Goal: Transaction & Acquisition: Purchase product/service

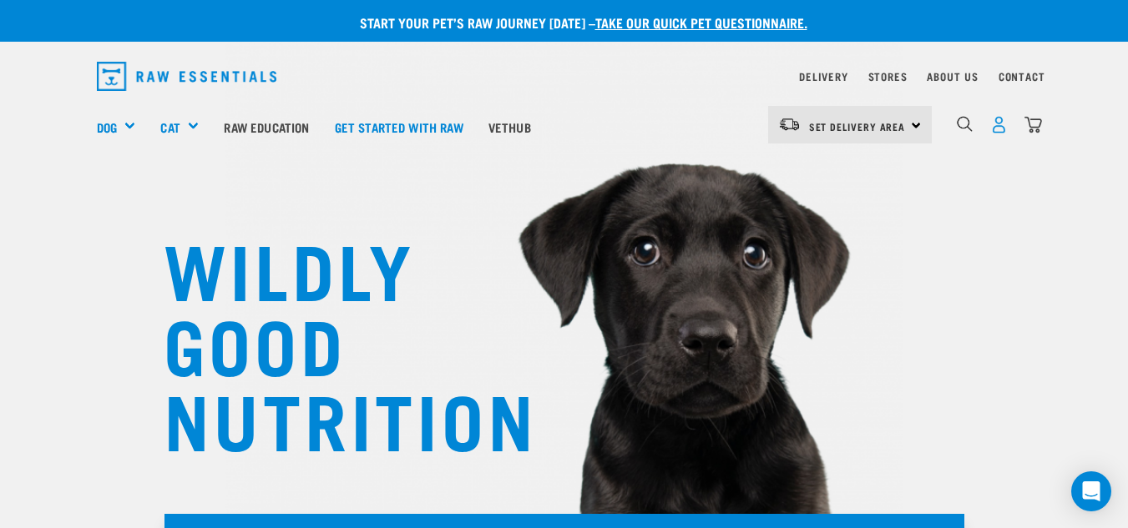
click at [998, 124] on img "dropdown navigation" at bounding box center [999, 125] width 18 height 18
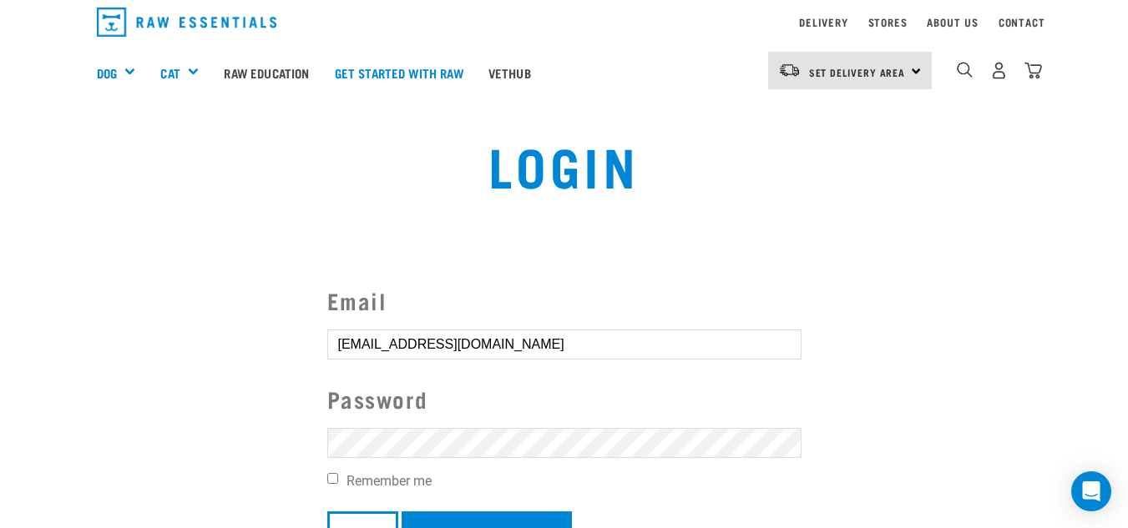
scroll to position [83, 0]
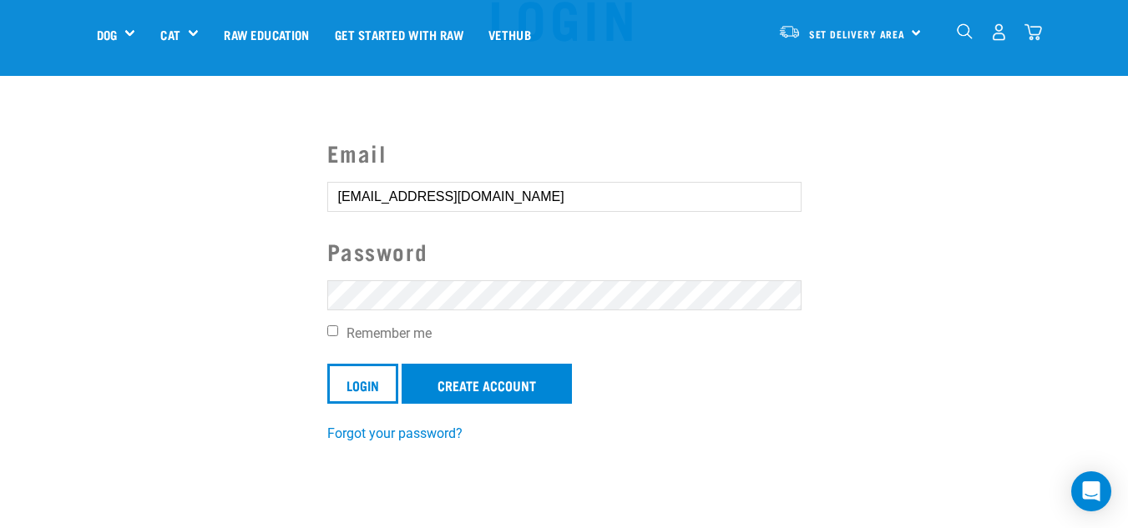
click at [333, 332] on input "Remember me" at bounding box center [332, 331] width 11 height 11
checkbox input "true"
click at [370, 380] on input "Login" at bounding box center [362, 384] width 71 height 40
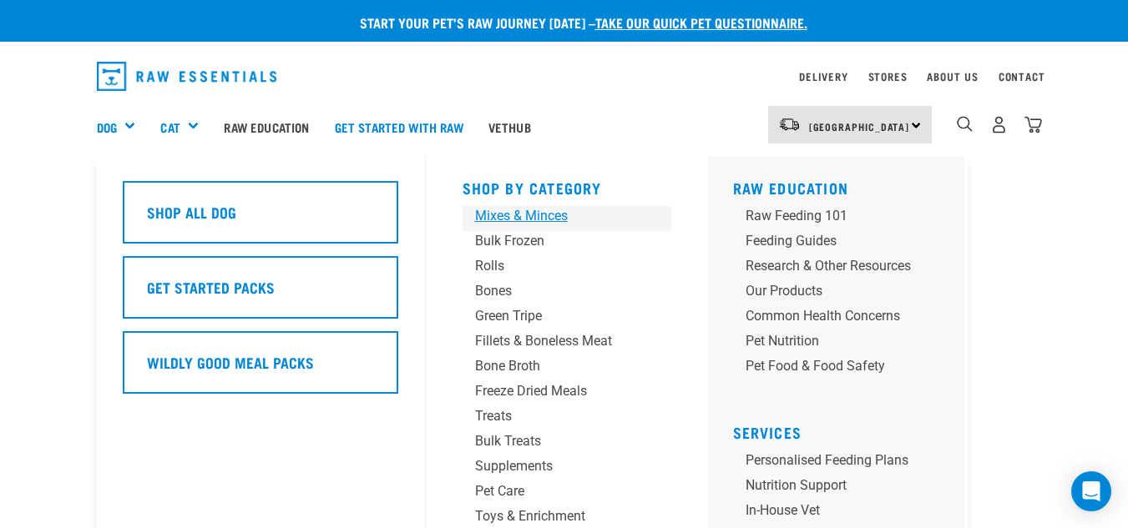
click at [535, 211] on div "Mixes & Minces" at bounding box center [553, 216] width 156 height 20
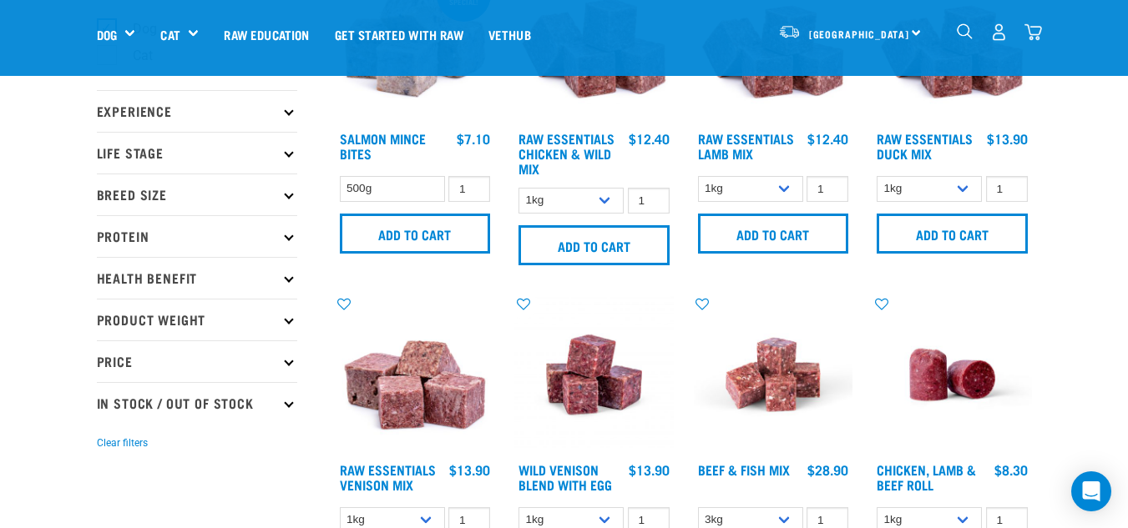
scroll to position [167, 0]
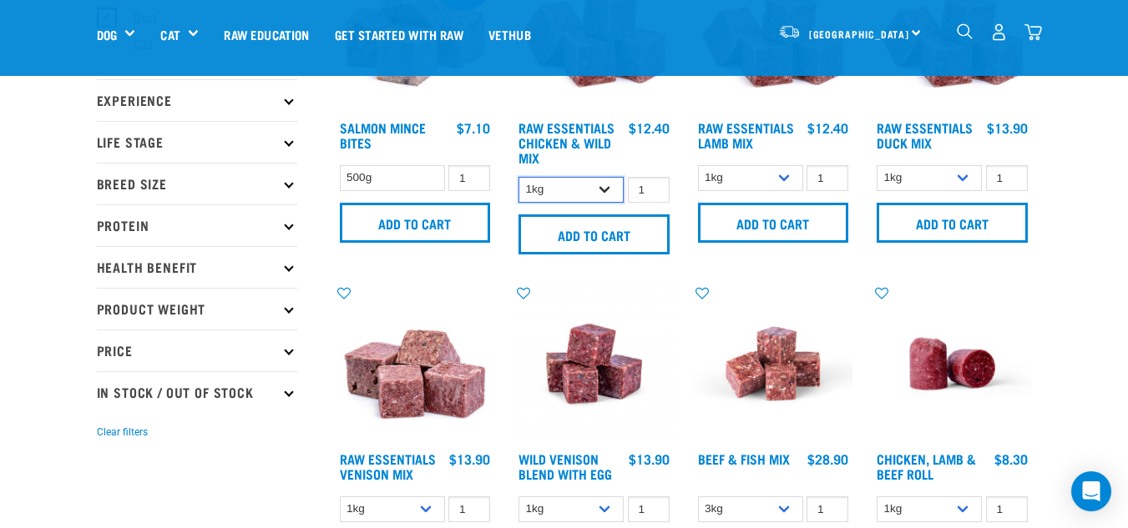
click at [605, 190] on select "1kg 3kg Bulk (10kg)" at bounding box center [570, 190] width 105 height 26
select select "709"
click at [518, 177] on select "1kg 3kg Bulk (10kg)" at bounding box center [570, 190] width 105 height 26
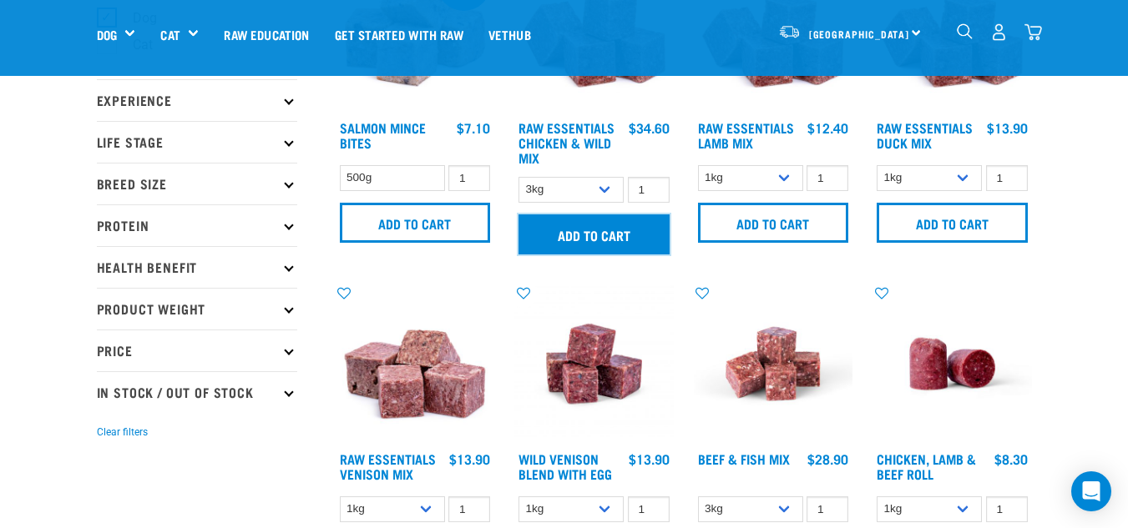
click at [581, 234] on input "Add to cart" at bounding box center [593, 235] width 151 height 40
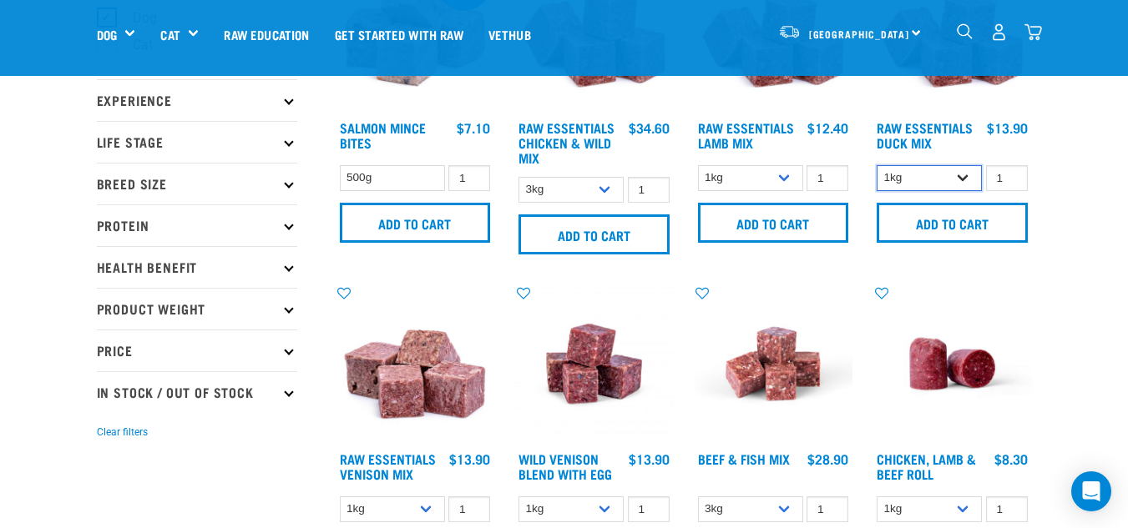
click at [959, 175] on select "1kg 3kg" at bounding box center [929, 178] width 105 height 26
select select "442098"
click at [877, 165] on select "1kg 3kg" at bounding box center [929, 178] width 105 height 26
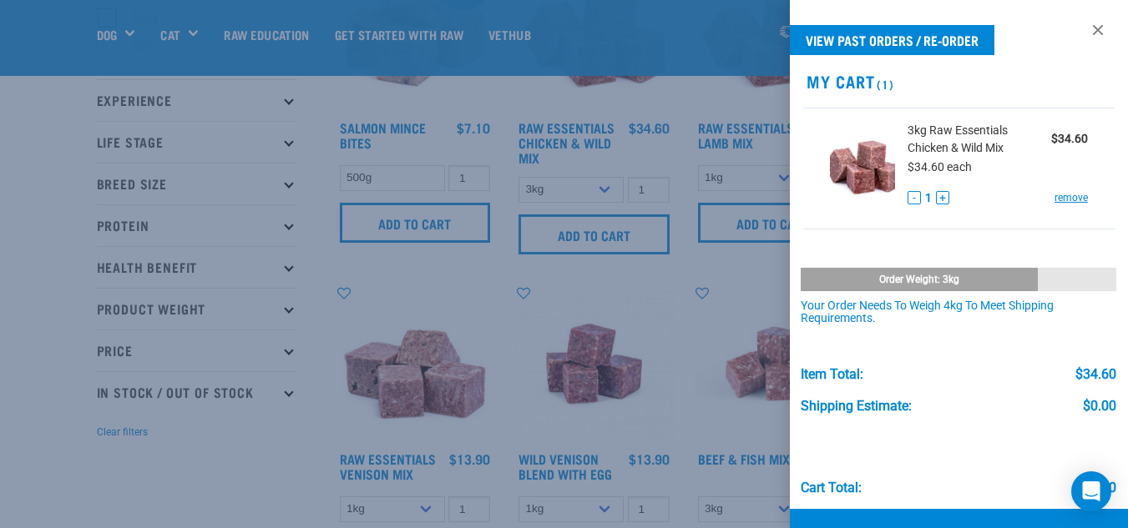
click at [736, 267] on div at bounding box center [564, 264] width 1128 height 528
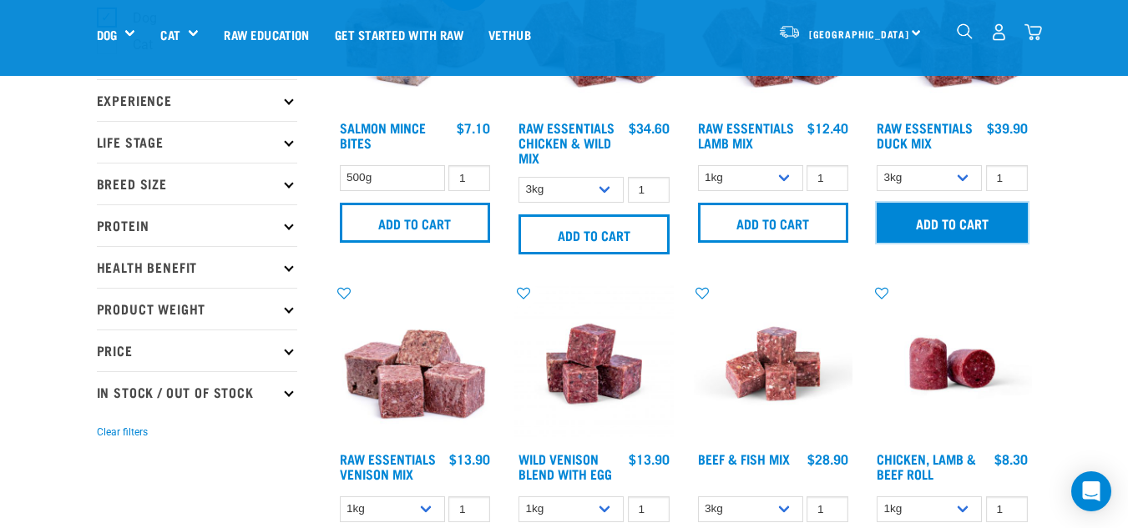
click at [933, 223] on input "Add to cart" at bounding box center [952, 223] width 151 height 40
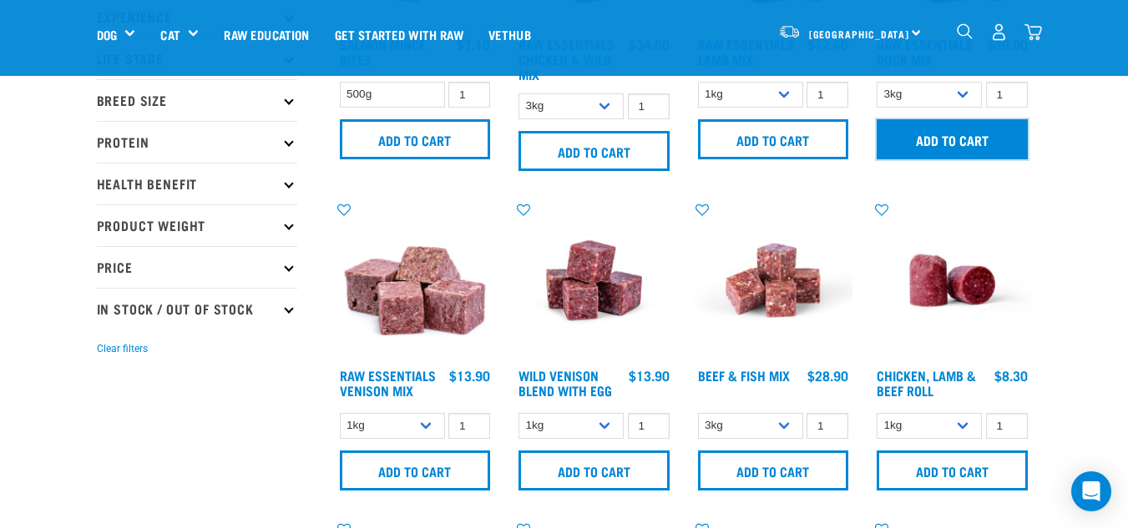
scroll to position [334, 0]
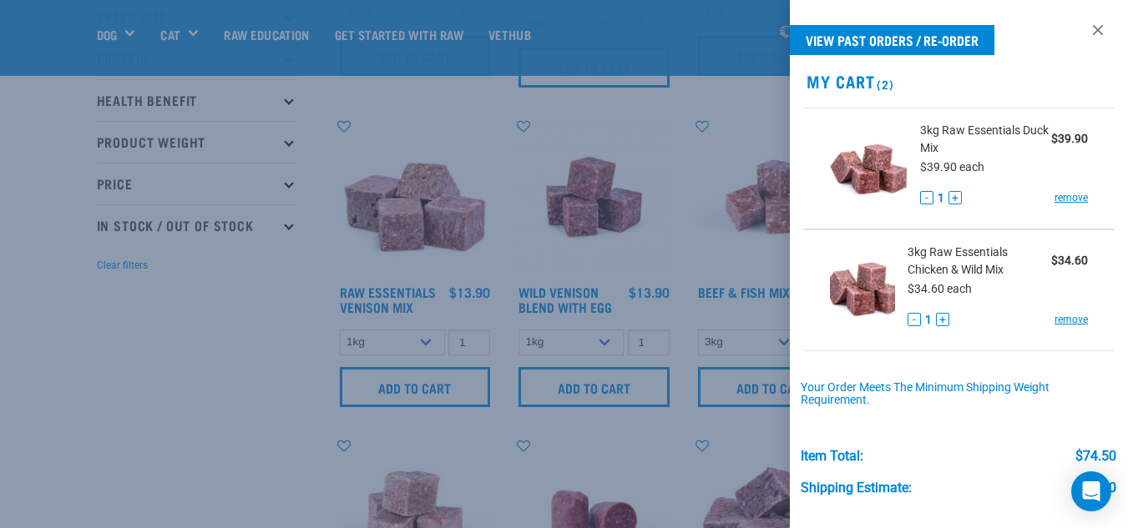
click at [696, 151] on div at bounding box center [564, 264] width 1128 height 528
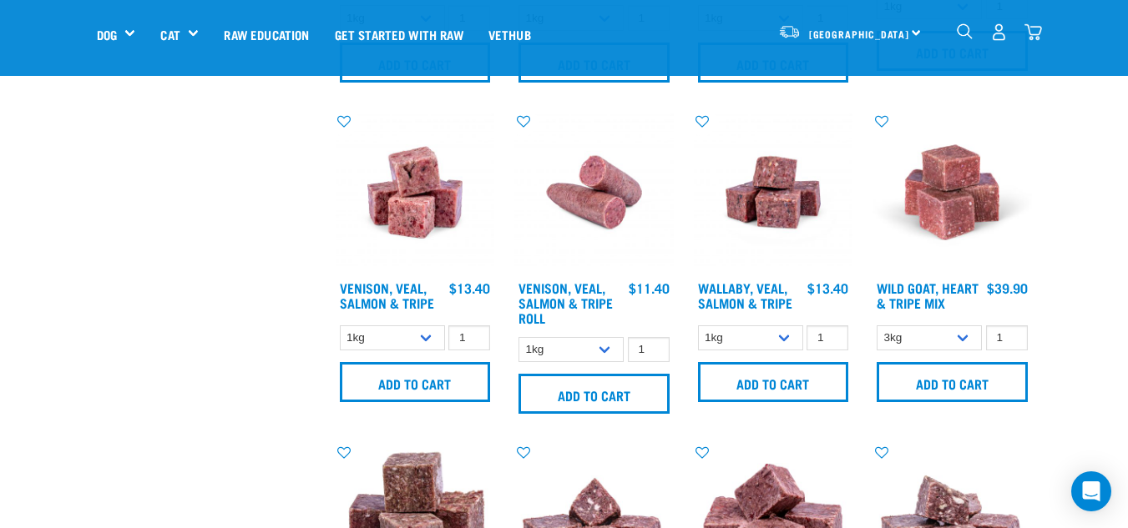
scroll to position [1670, 0]
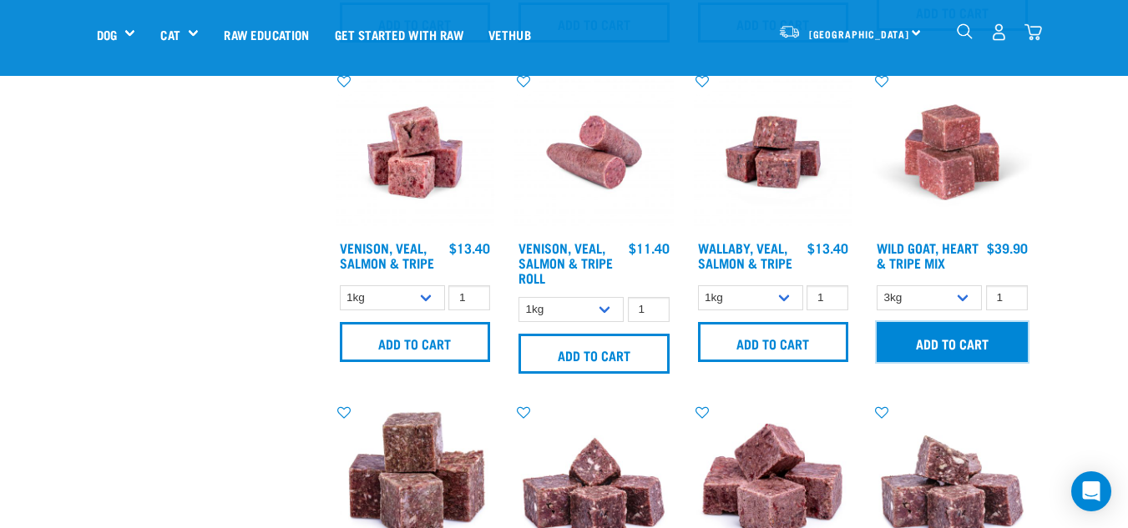
click at [951, 338] on input "Add to cart" at bounding box center [952, 342] width 151 height 40
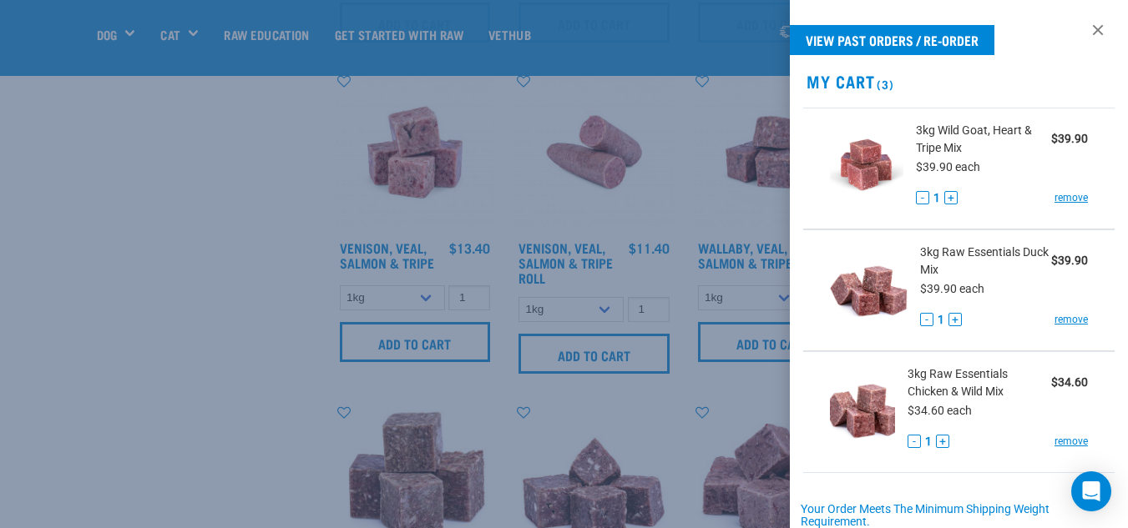
click at [227, 291] on div at bounding box center [564, 264] width 1128 height 528
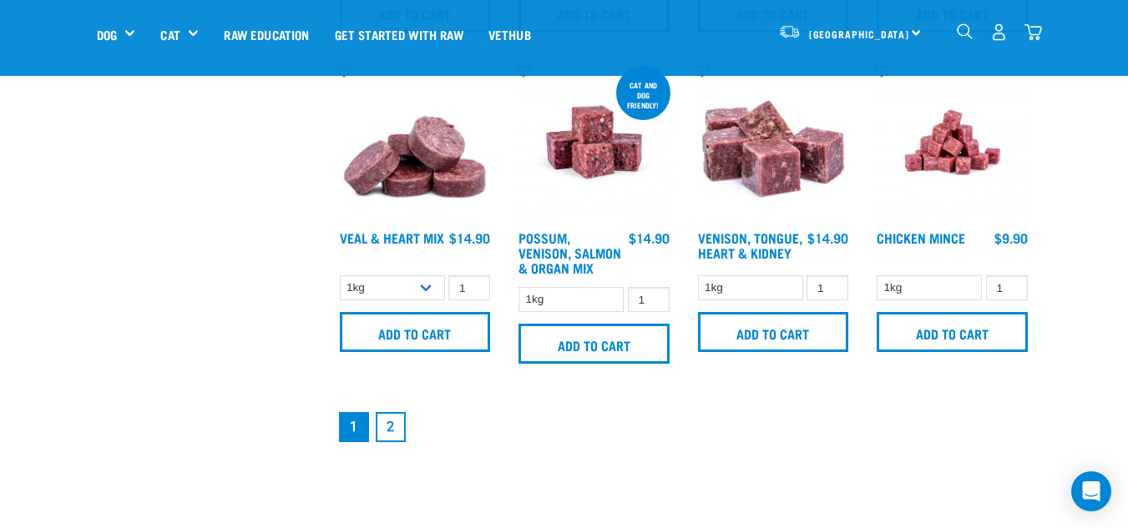
scroll to position [2338, 0]
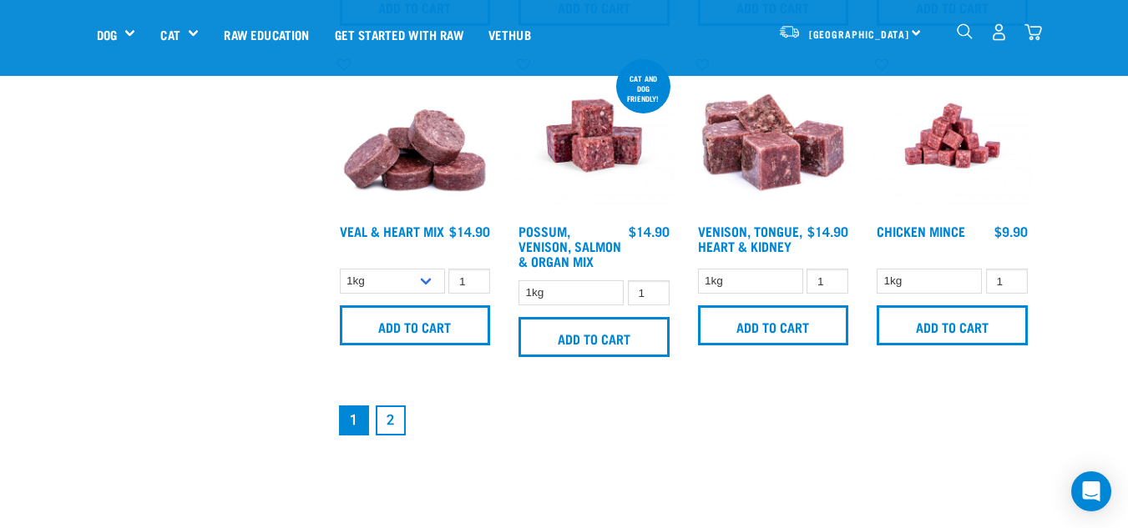
click at [387, 420] on link "2" at bounding box center [391, 421] width 30 height 30
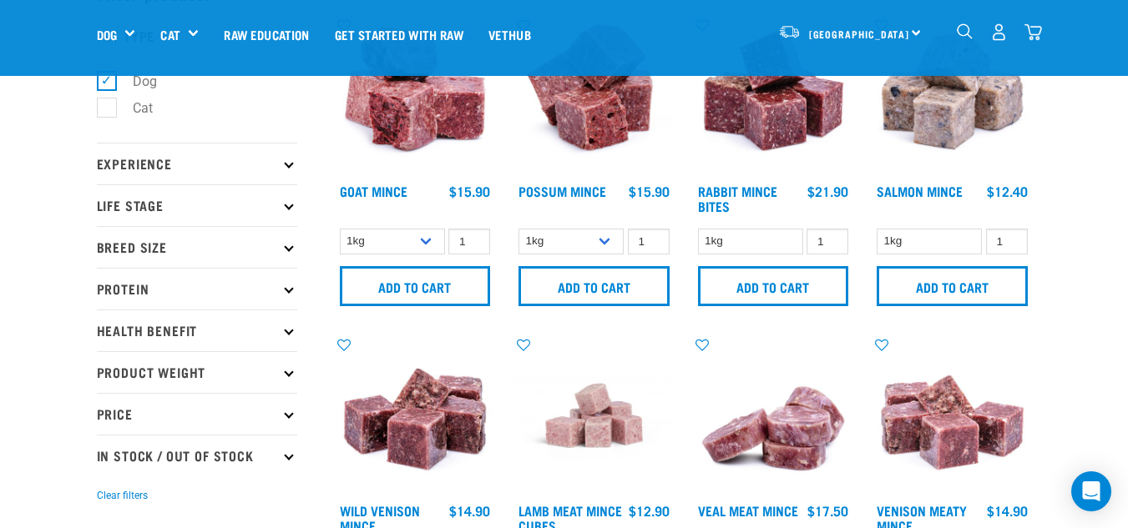
scroll to position [83, 0]
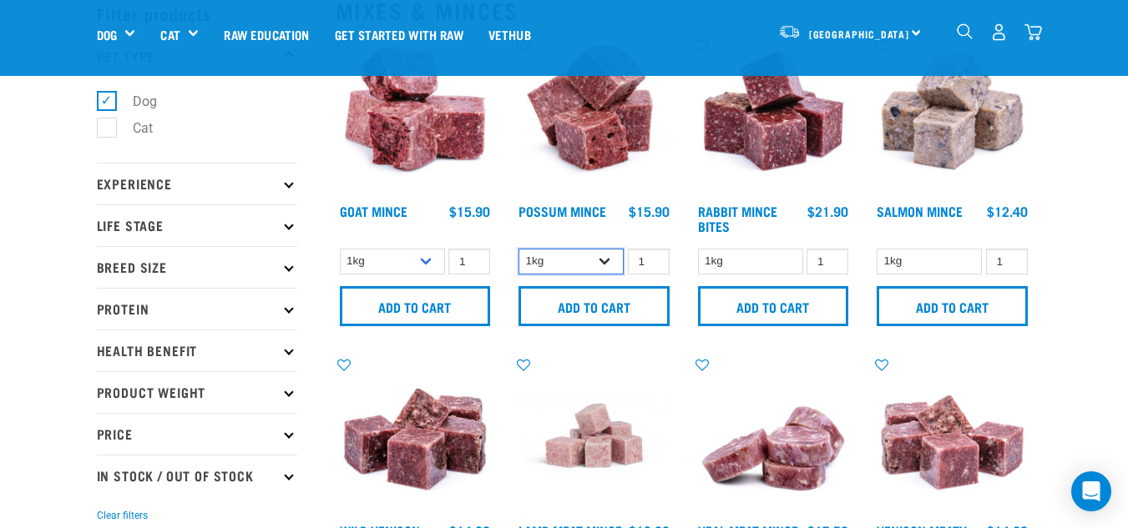
click at [605, 263] on select "1kg 3kg" at bounding box center [570, 262] width 105 height 26
select select "457"
click at [518, 249] on select "1kg 3kg" at bounding box center [570, 262] width 105 height 26
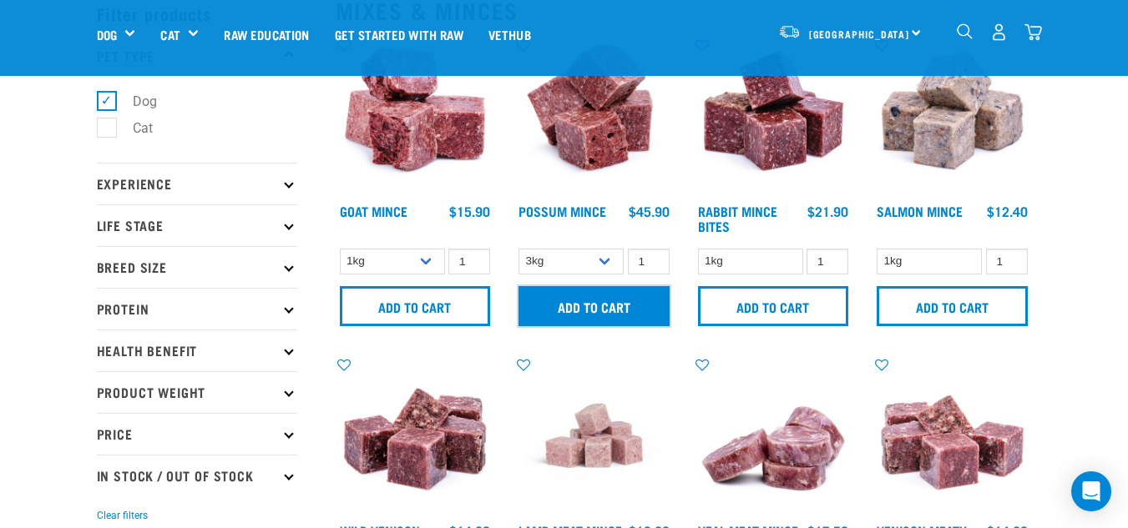
click at [601, 311] on input "Add to cart" at bounding box center [593, 306] width 151 height 40
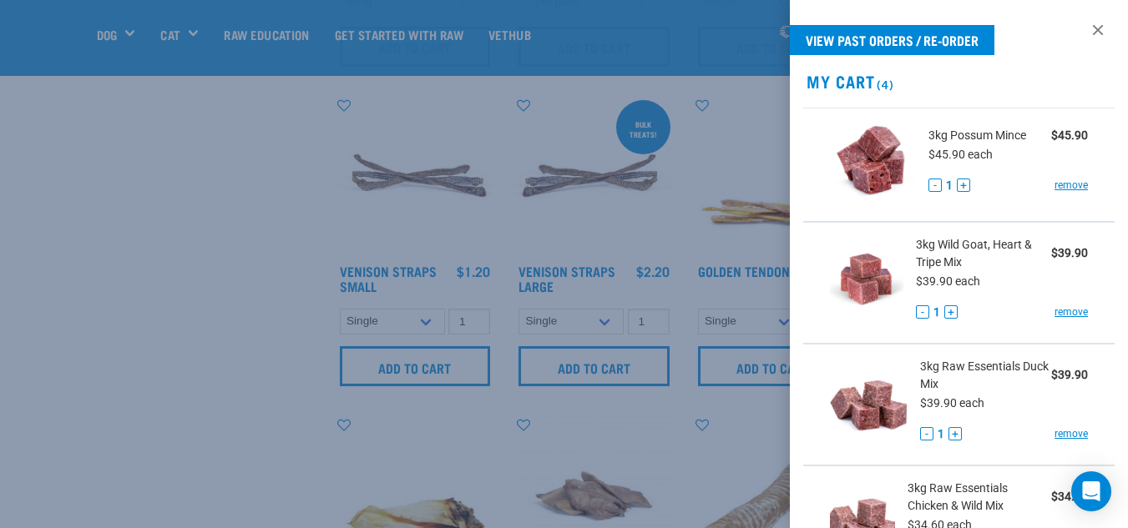
scroll to position [1002, 0]
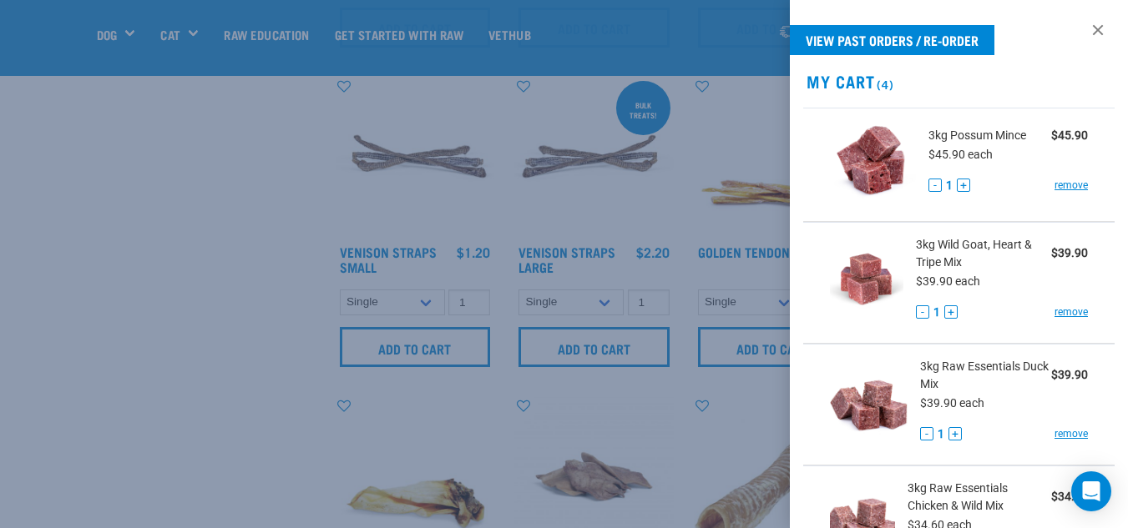
click at [134, 359] on div at bounding box center [564, 264] width 1128 height 528
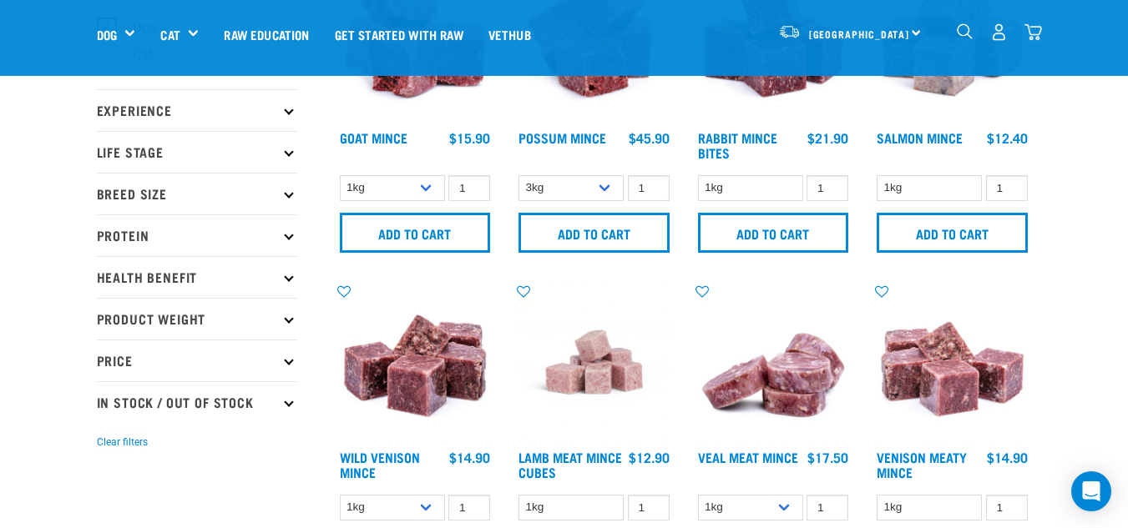
scroll to position [167, 0]
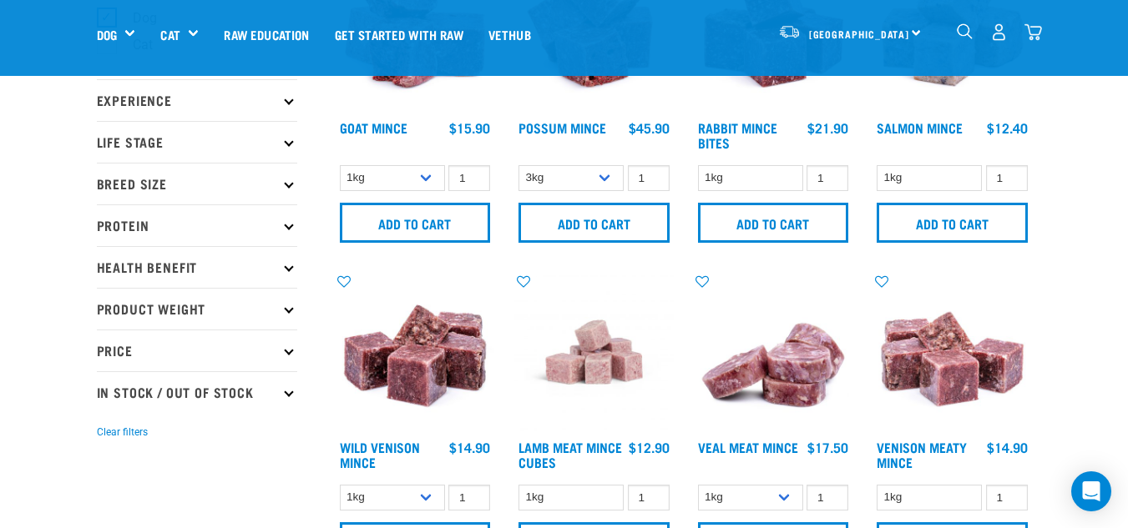
click at [288, 228] on icon at bounding box center [288, 224] width 9 height 9
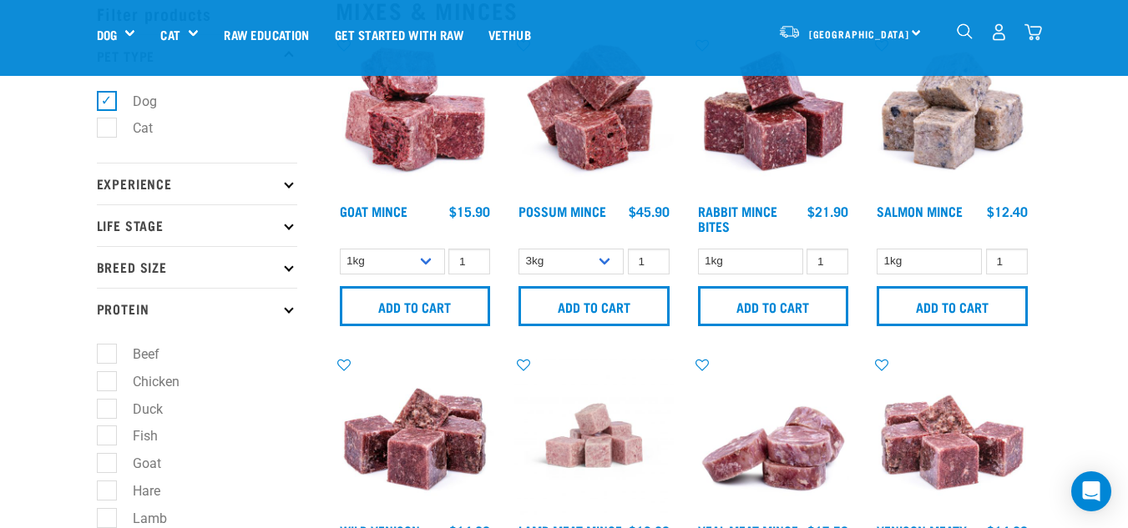
scroll to position [0, 0]
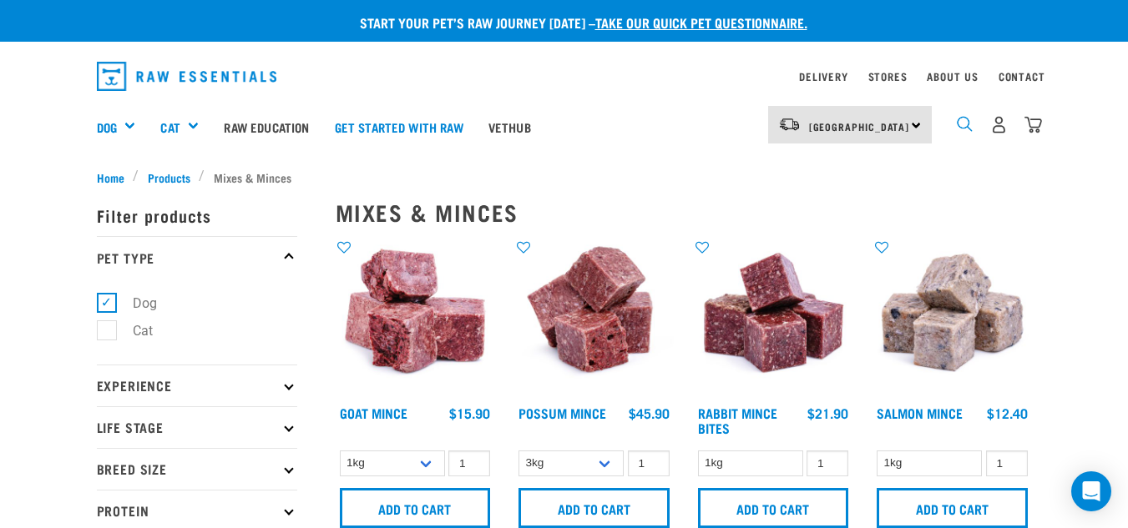
click at [965, 119] on img "dropdown navigation" at bounding box center [965, 124] width 16 height 16
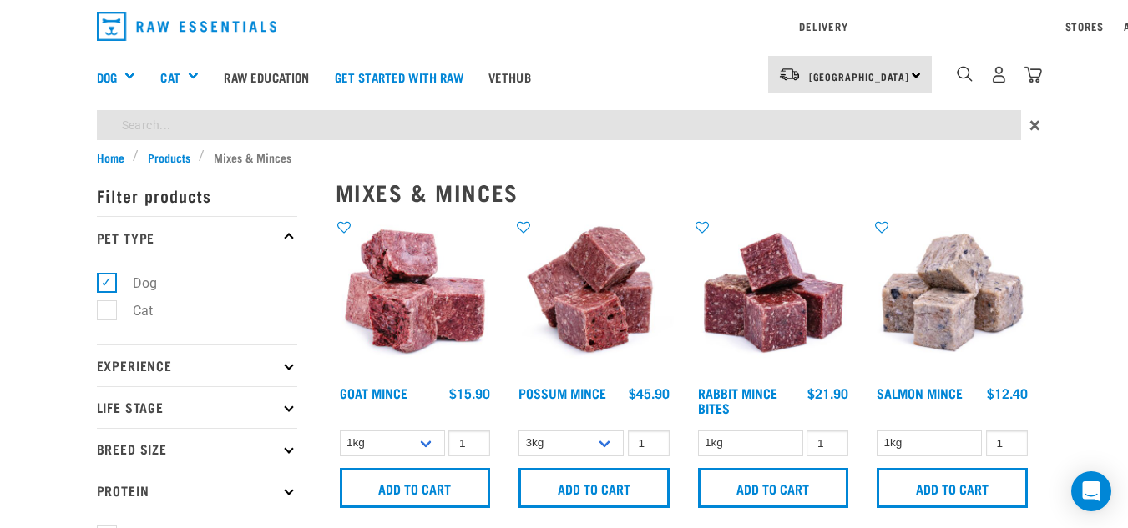
type input "tripe"
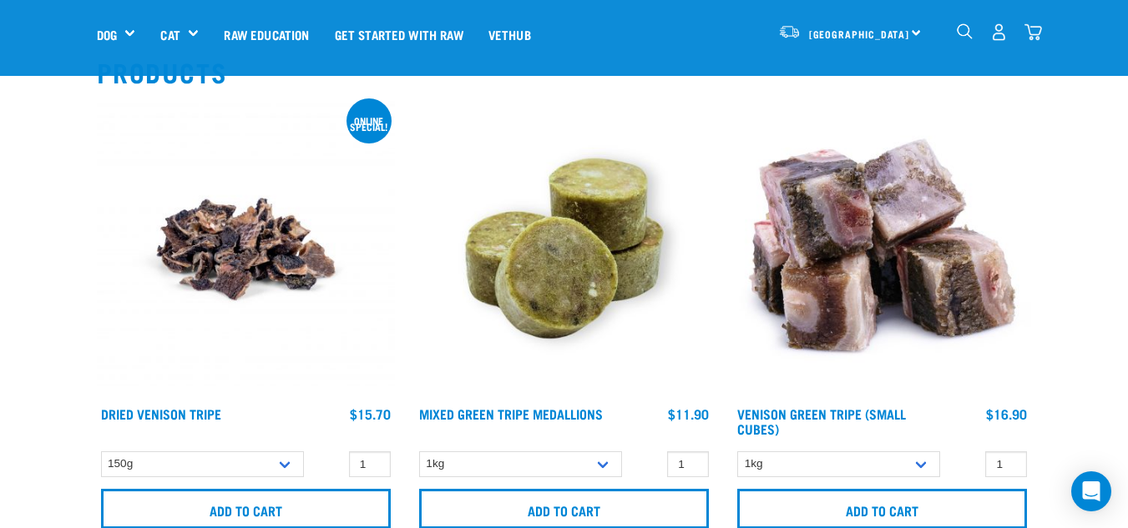
scroll to position [167, 0]
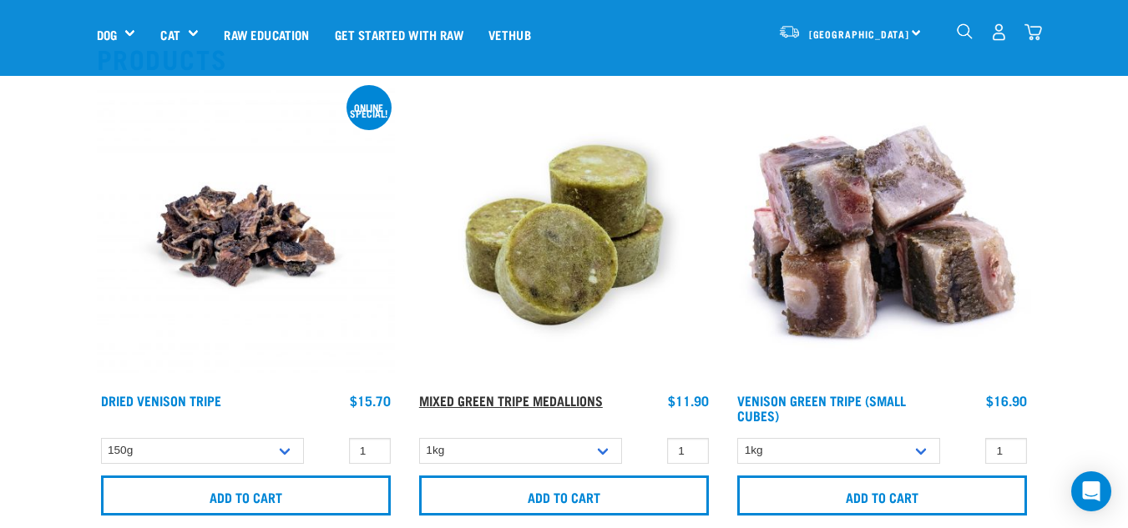
click at [513, 398] on link "Mixed Green Tripe Medallions" at bounding box center [511, 401] width 184 height 8
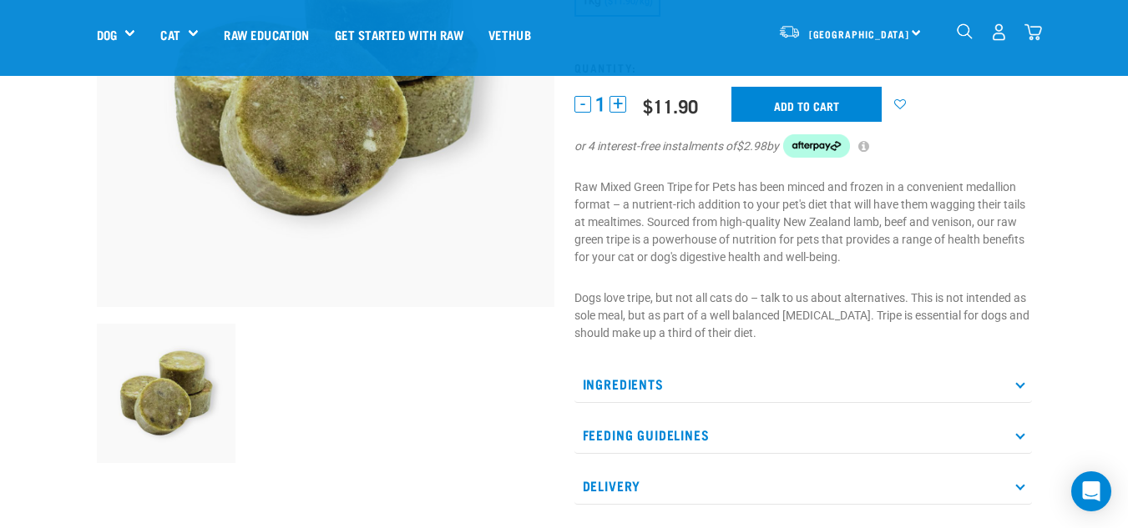
scroll to position [334, 0]
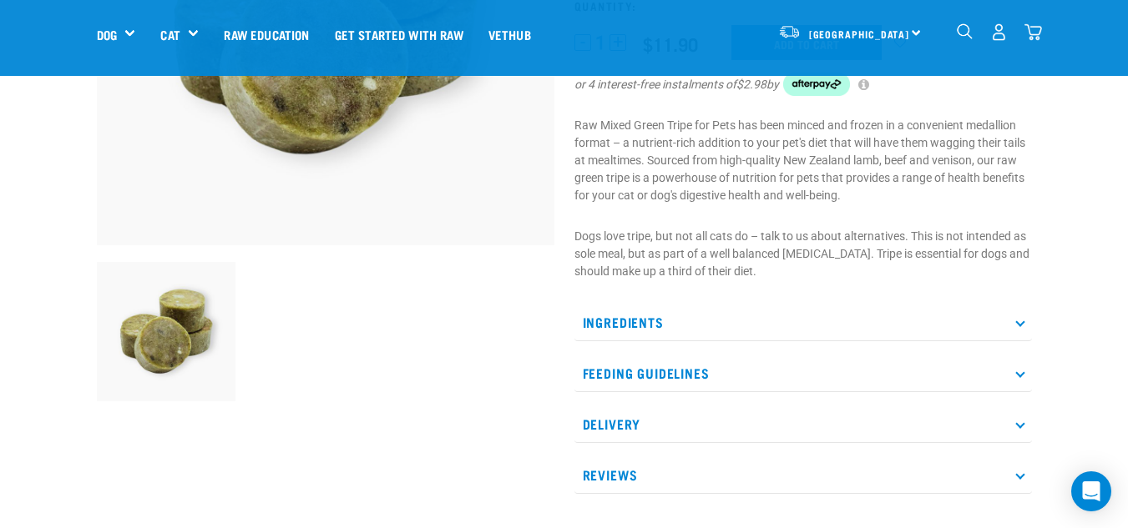
click at [608, 324] on p "Ingredients" at bounding box center [803, 323] width 458 height 38
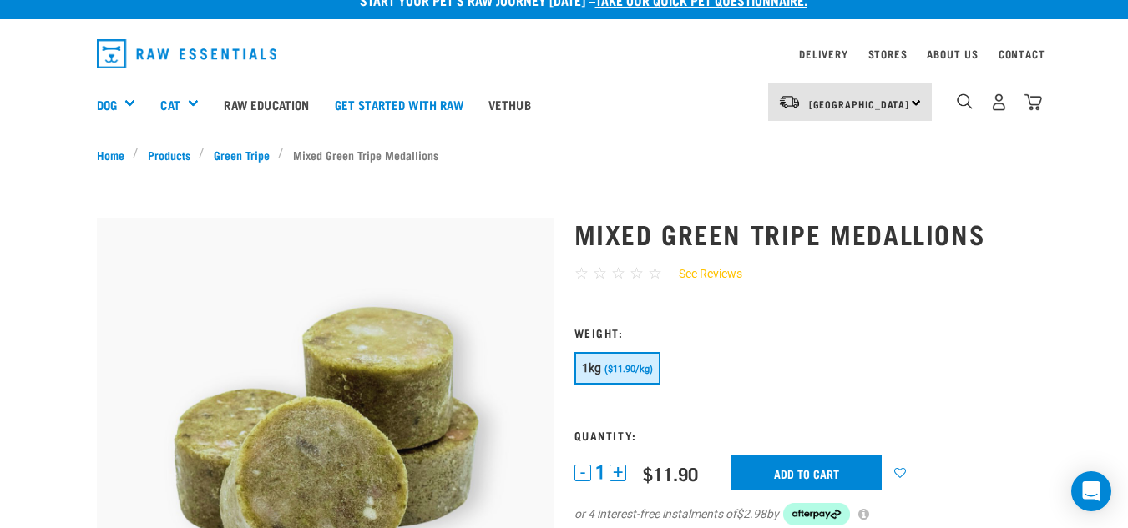
scroll to position [0, 0]
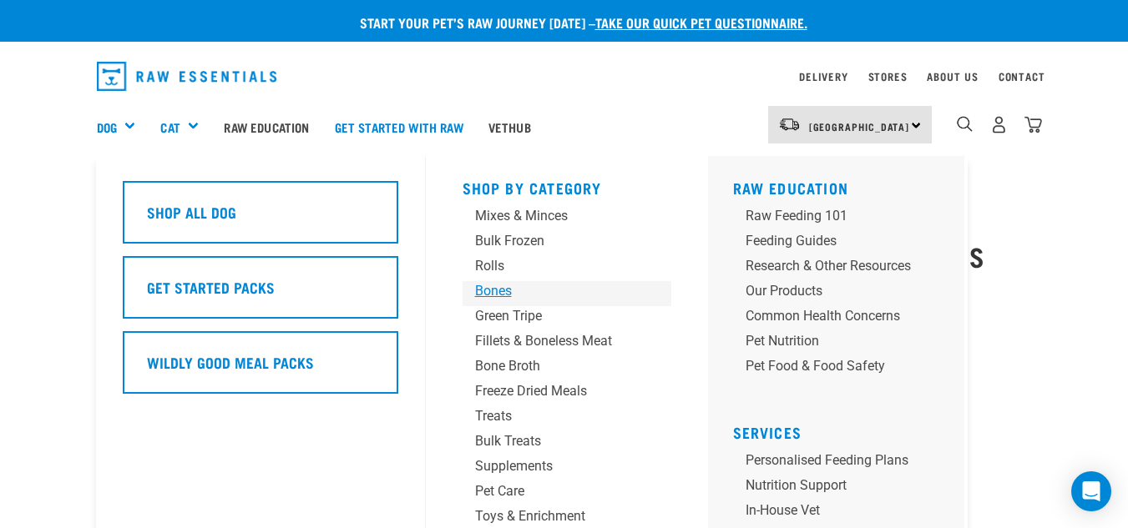
click at [491, 291] on div "Bones" at bounding box center [553, 291] width 156 height 20
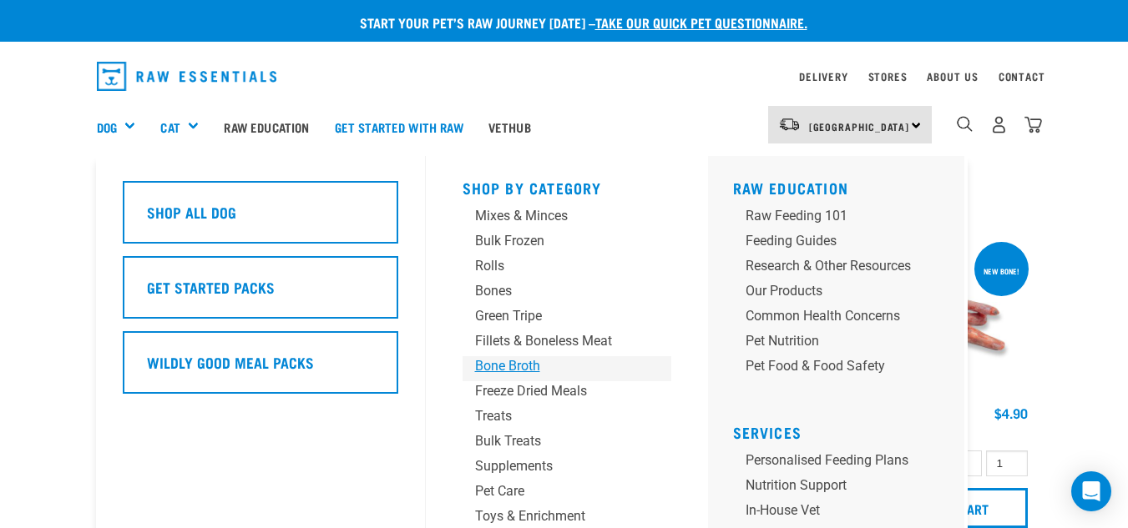
click at [505, 366] on div "Bone Broth" at bounding box center [553, 367] width 156 height 20
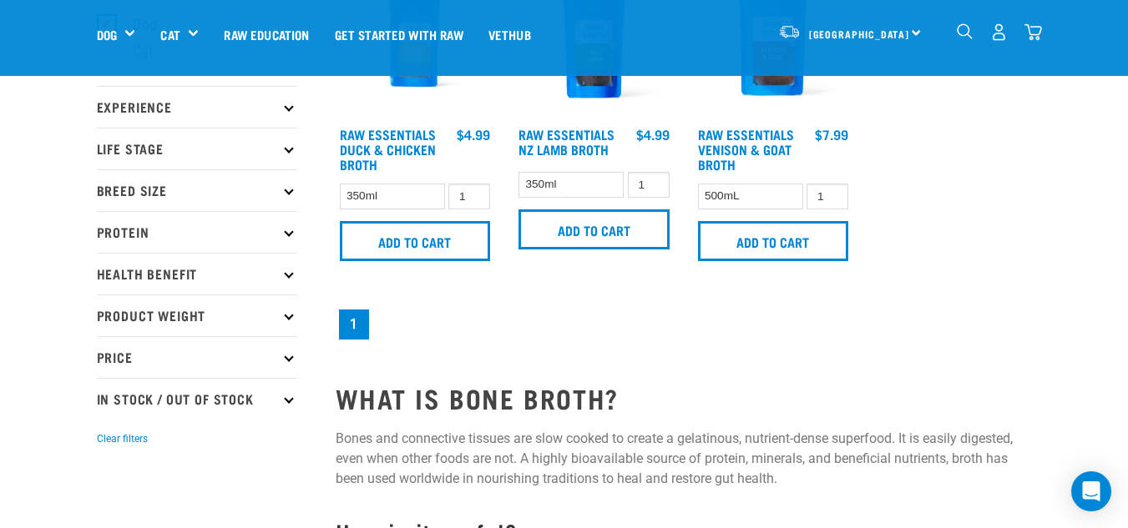
scroll to position [167, 0]
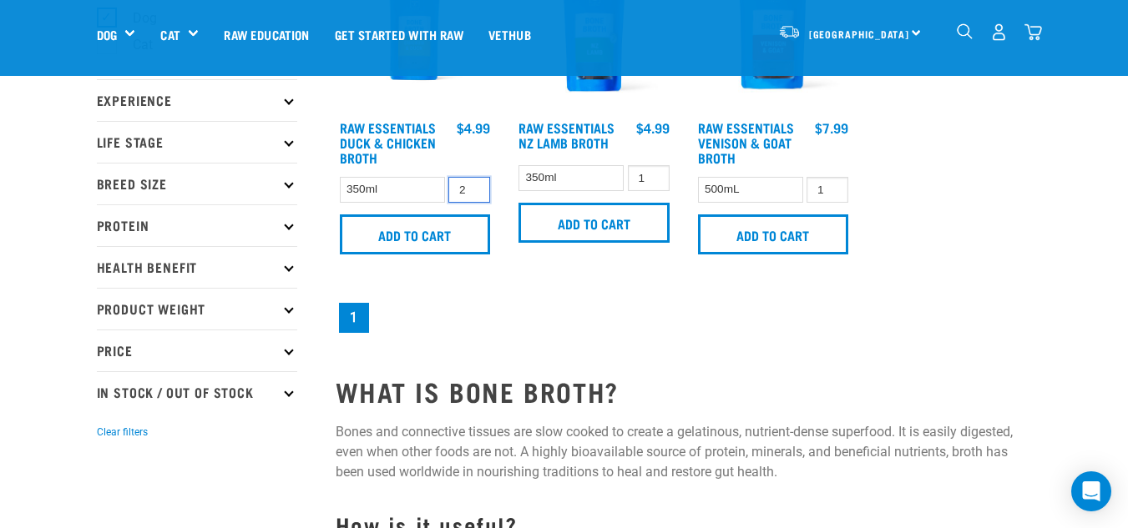
type input "2"
click at [473, 185] on input "2" at bounding box center [469, 190] width 42 height 26
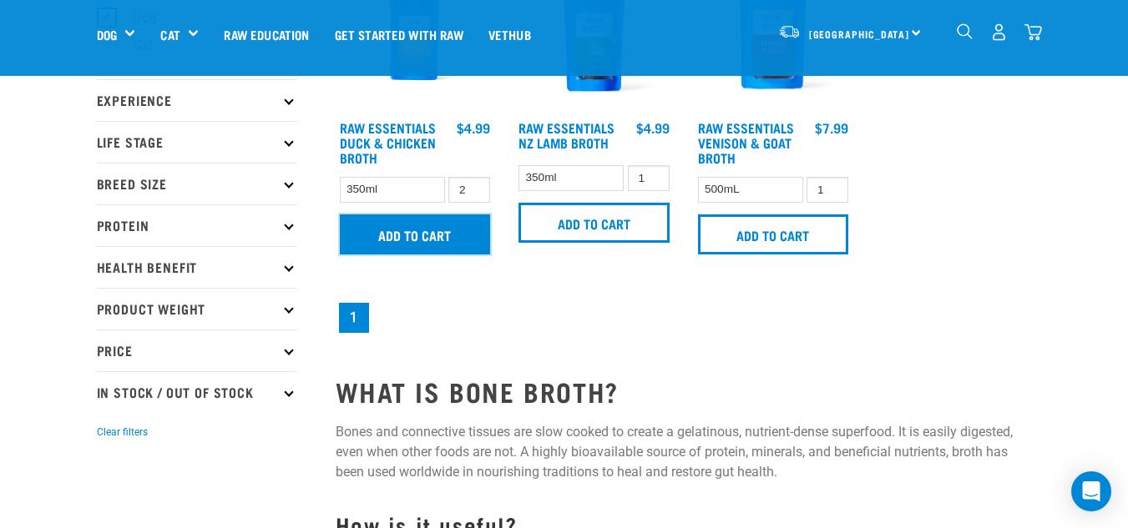
click at [421, 237] on input "Add to cart" at bounding box center [415, 235] width 151 height 40
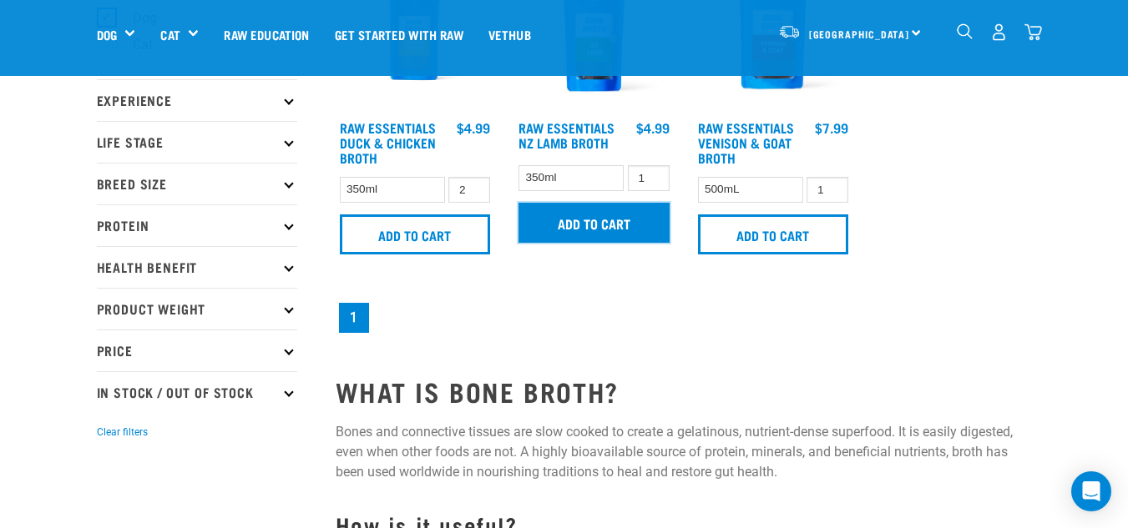
click at [590, 221] on input "Add to cart" at bounding box center [593, 223] width 151 height 40
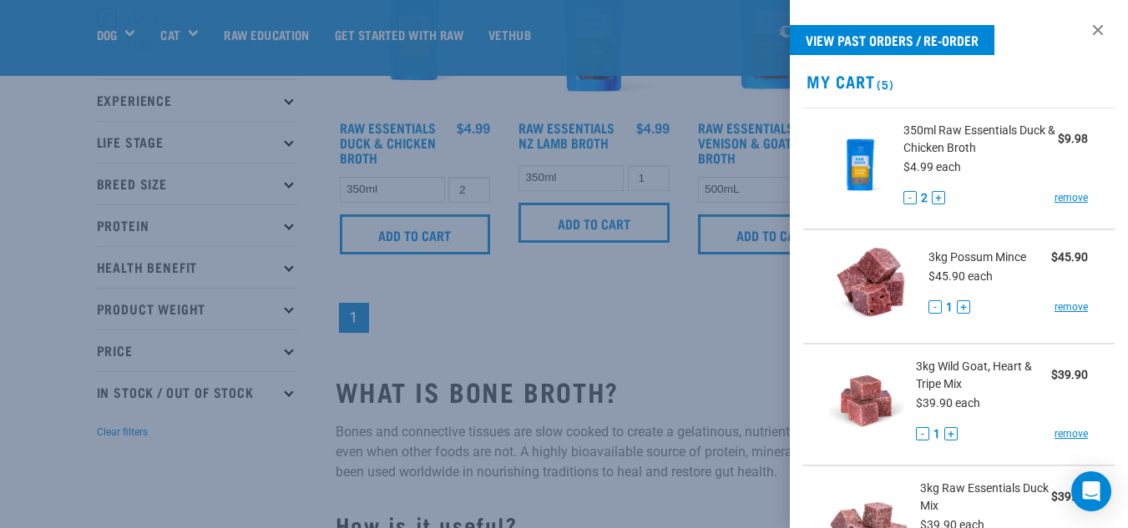
click at [631, 294] on div at bounding box center [564, 264] width 1128 height 528
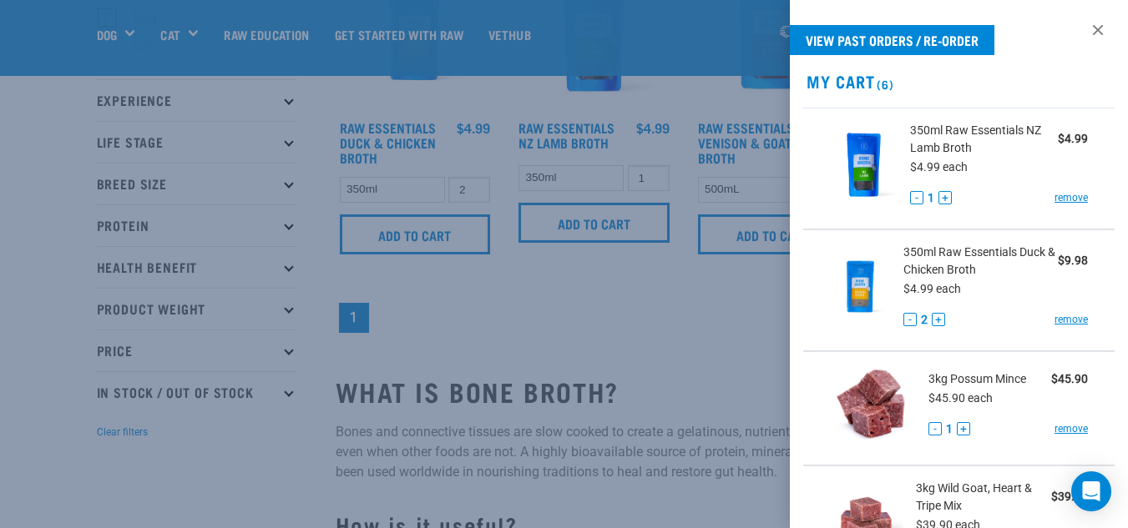
click at [735, 268] on div at bounding box center [564, 264] width 1128 height 528
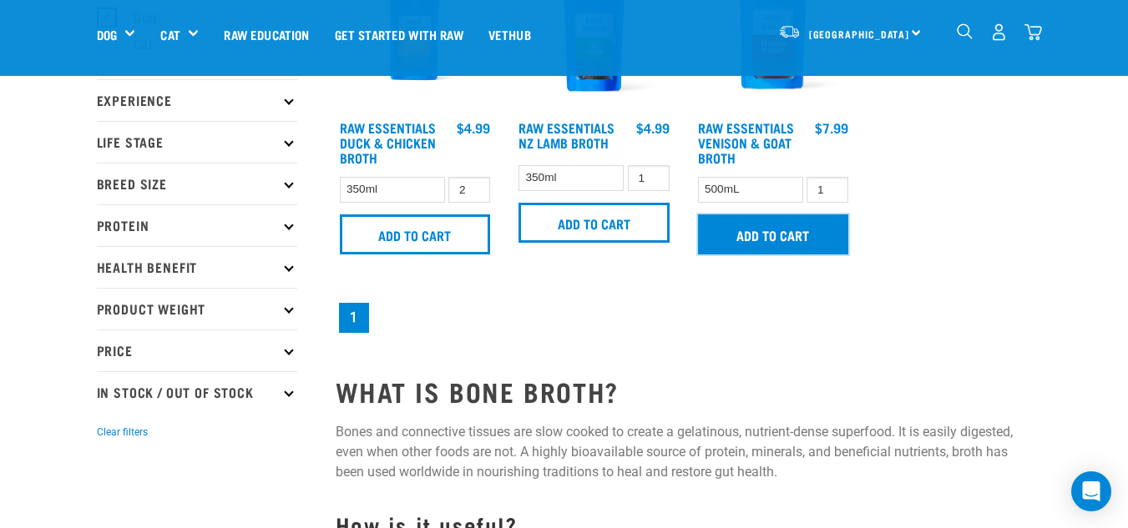
click at [750, 240] on input "Add to cart" at bounding box center [773, 235] width 151 height 40
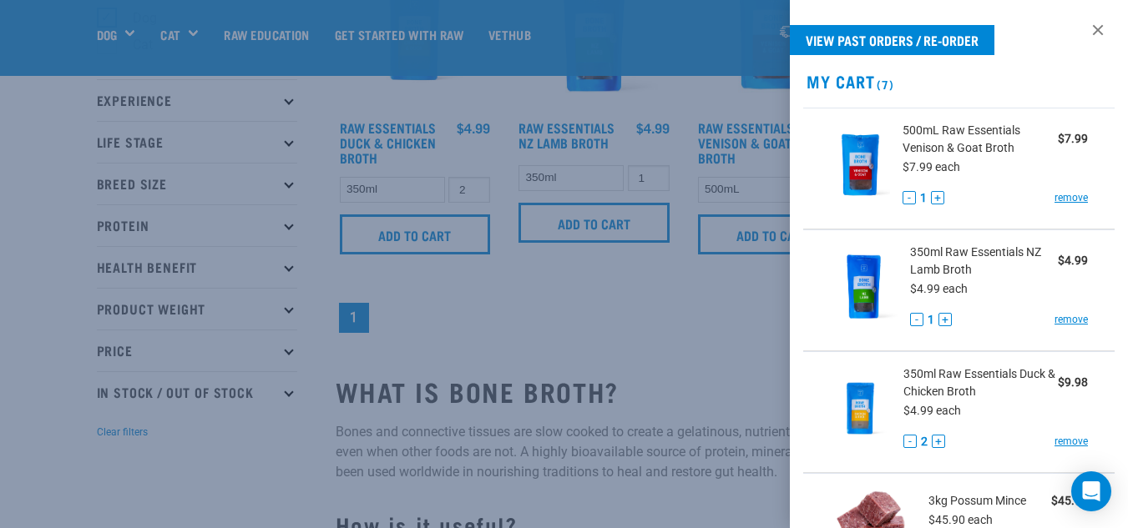
click at [653, 297] on div at bounding box center [564, 264] width 1128 height 528
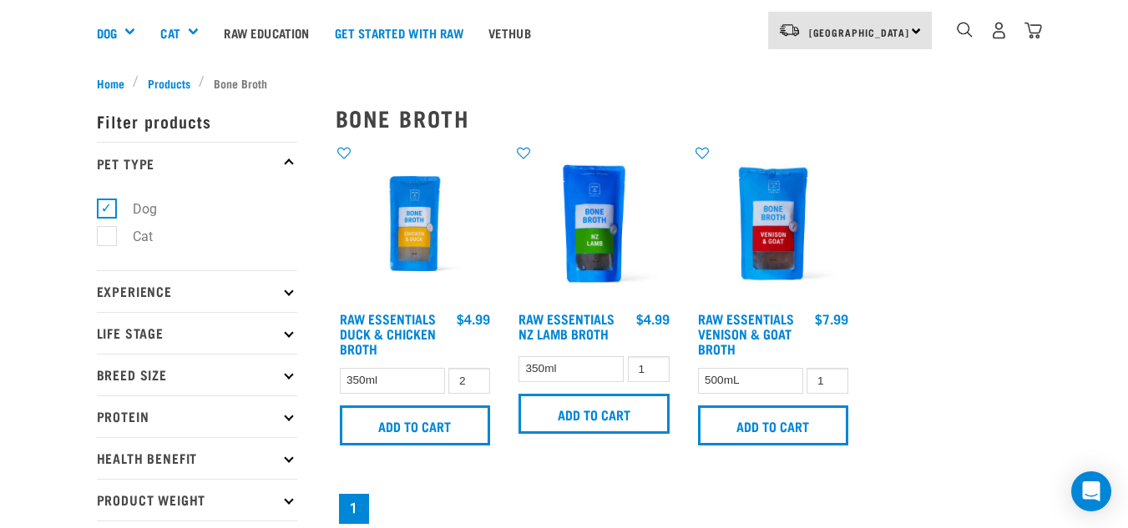
scroll to position [0, 0]
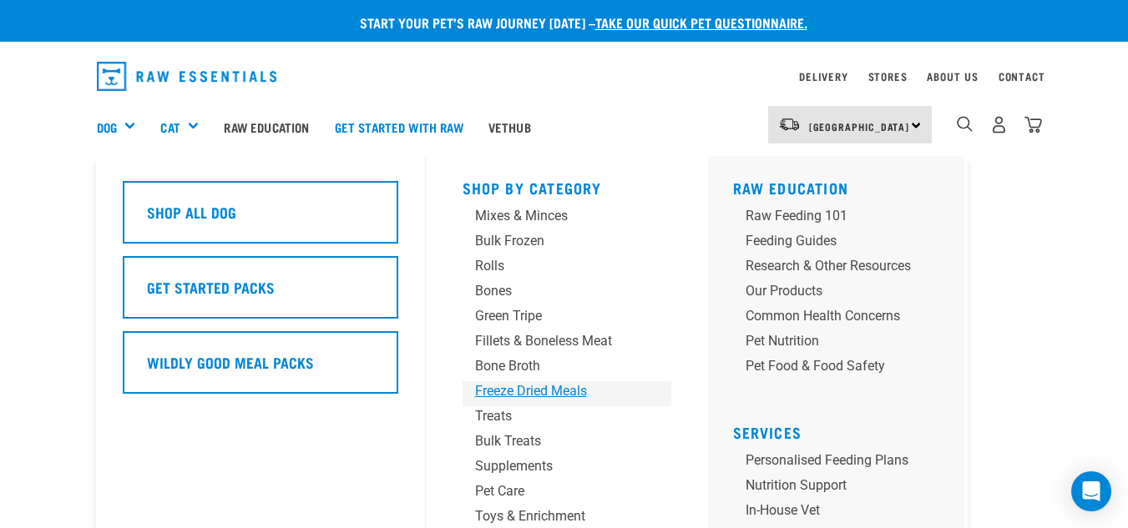
click at [554, 384] on div "Freeze Dried Meals" at bounding box center [553, 392] width 156 height 20
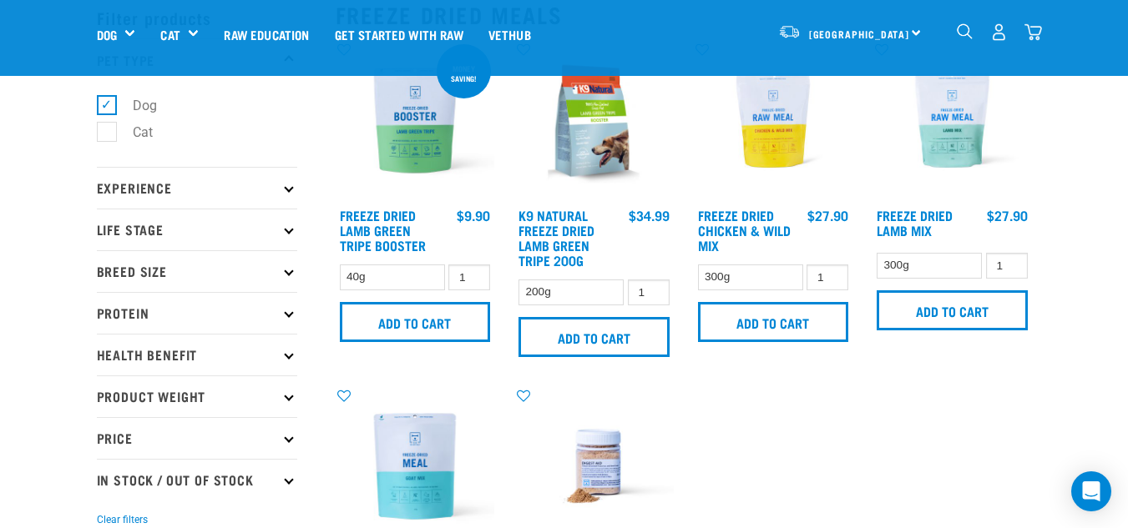
scroll to position [83, 0]
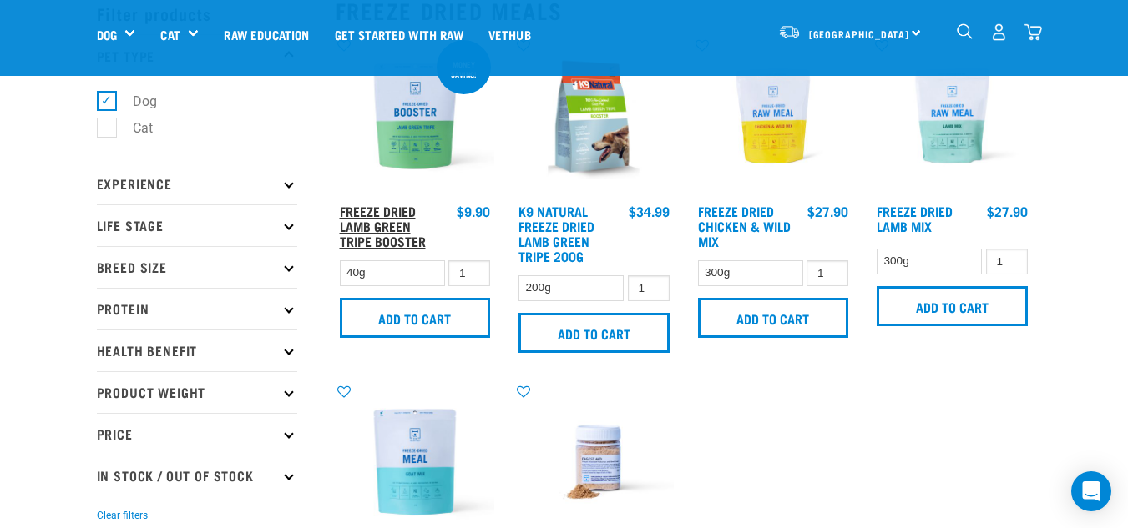
click at [410, 236] on link "Freeze Dried Lamb Green Tripe Booster" at bounding box center [383, 226] width 86 height 38
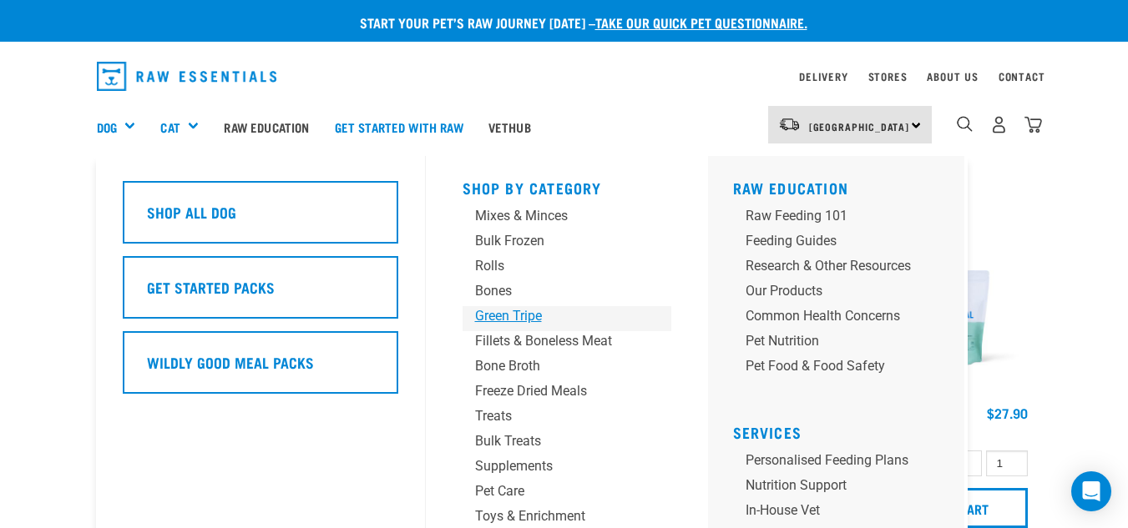
click at [525, 316] on div "Green Tripe" at bounding box center [553, 316] width 156 height 20
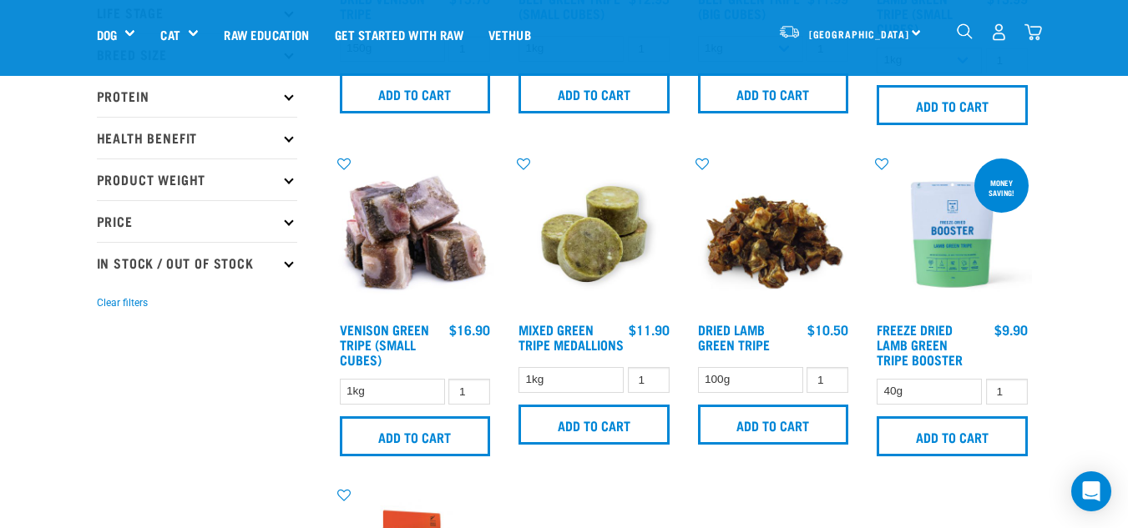
scroll to position [334, 0]
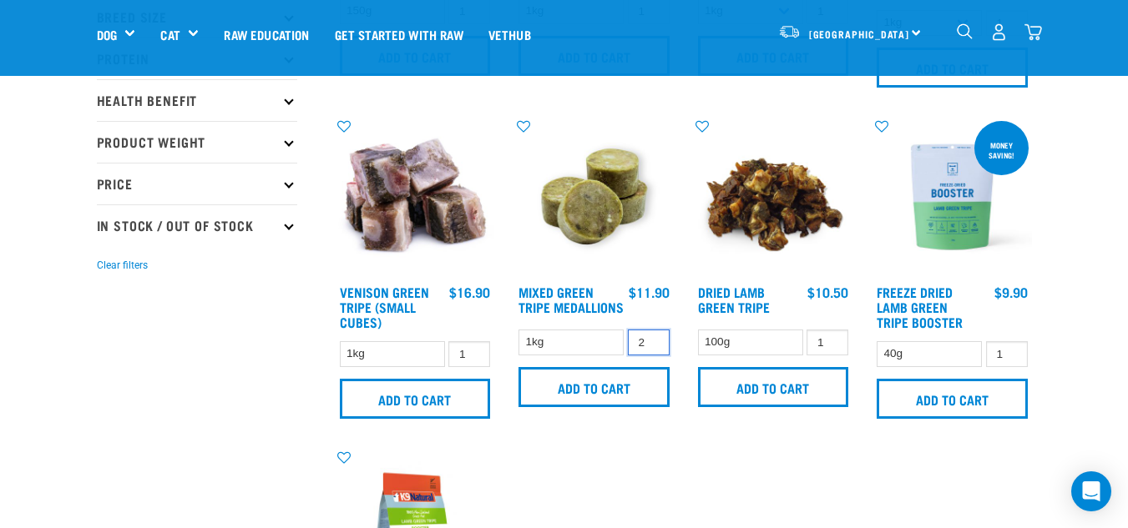
type input "2"
click at [653, 351] on input "2" at bounding box center [649, 343] width 42 height 26
click at [594, 397] on input "Add to cart" at bounding box center [593, 387] width 151 height 40
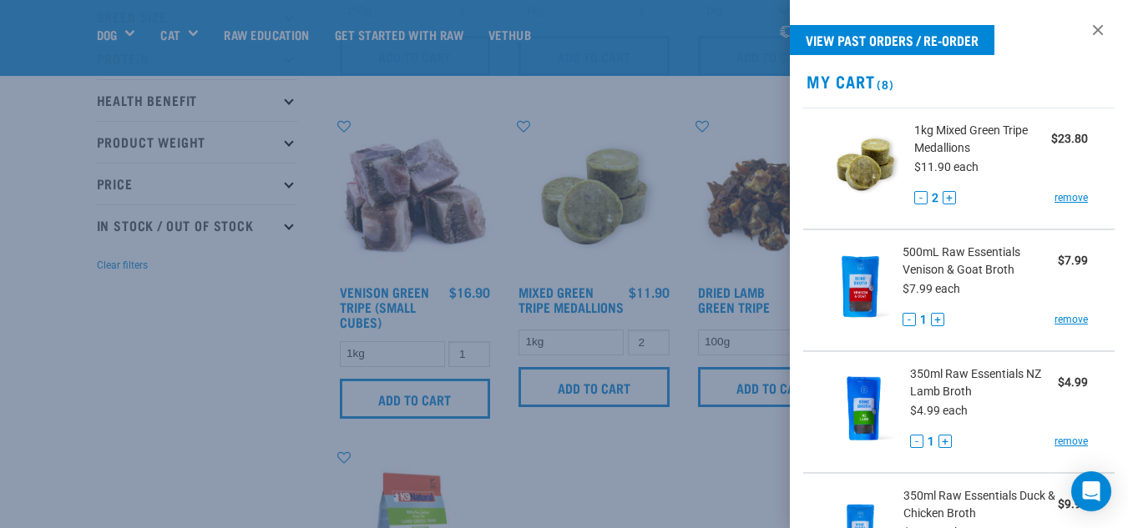
click at [234, 362] on div at bounding box center [564, 264] width 1128 height 528
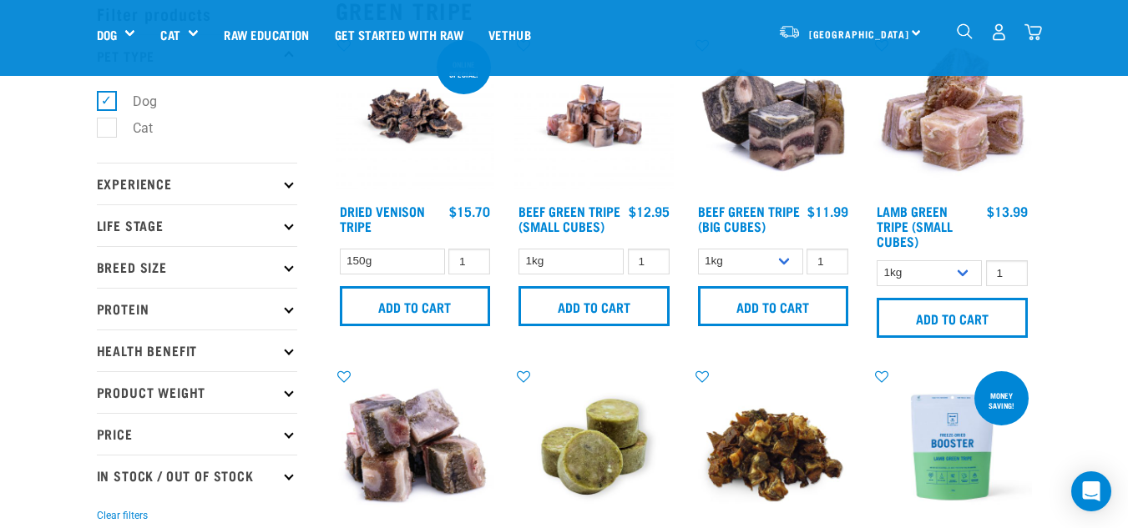
scroll to position [0, 0]
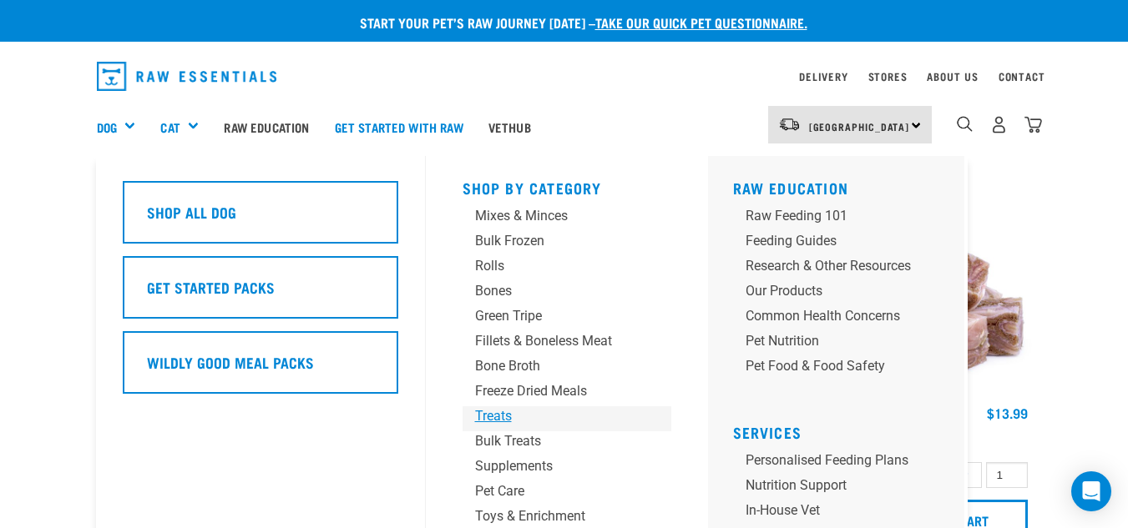
click at [501, 417] on div "Treats" at bounding box center [553, 417] width 156 height 20
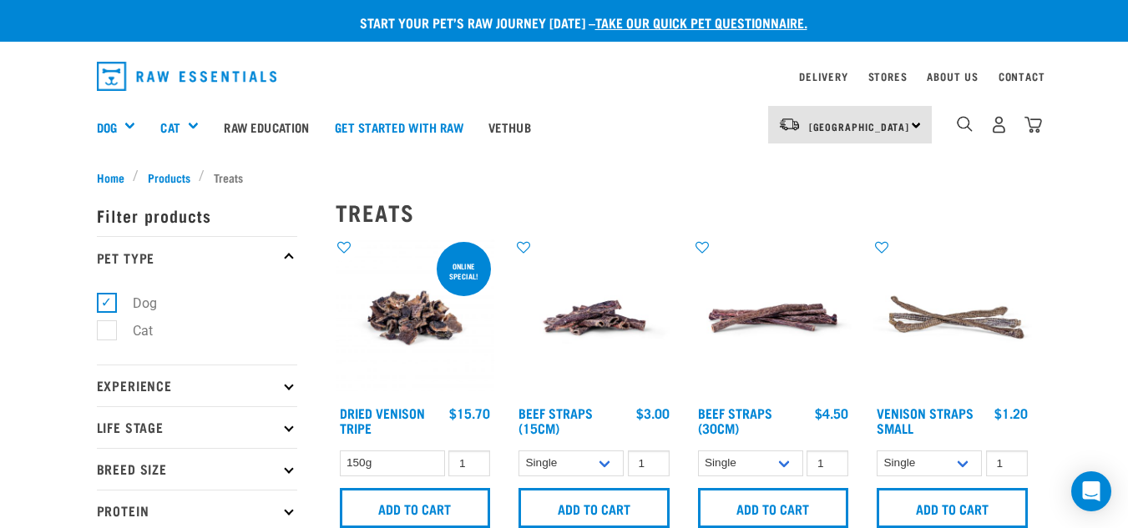
scroll to position [83, 0]
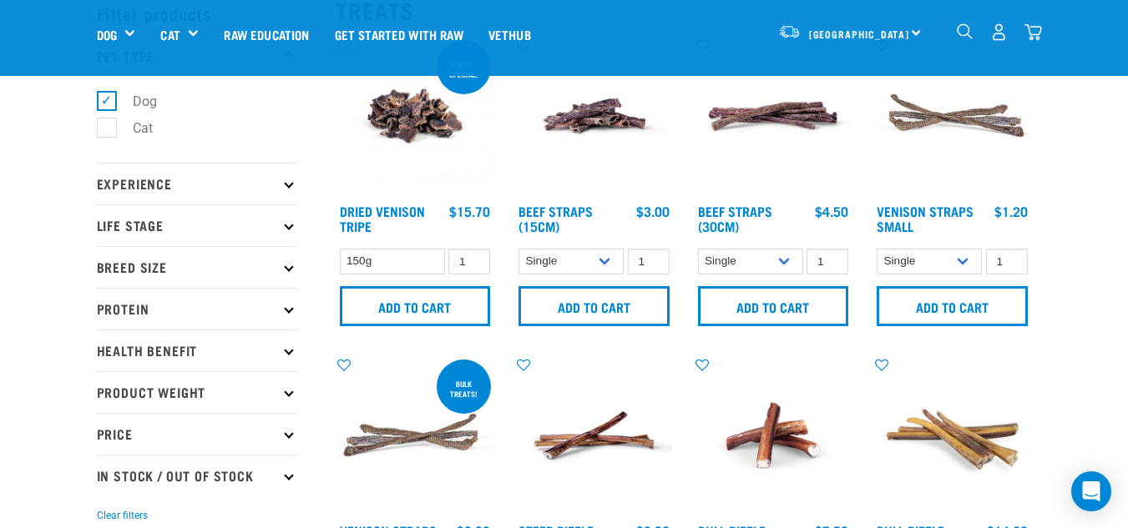
click at [290, 227] on icon at bounding box center [288, 224] width 9 height 9
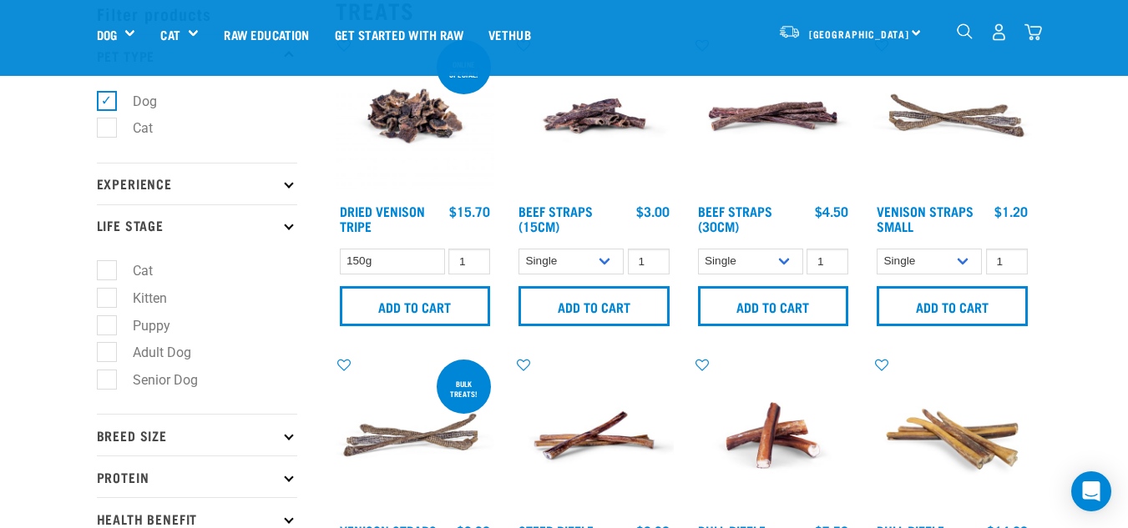
click at [114, 387] on label "Senior Dog" at bounding box center [155, 380] width 99 height 21
click at [108, 383] on input "Senior Dog" at bounding box center [102, 377] width 11 height 11
checkbox input "true"
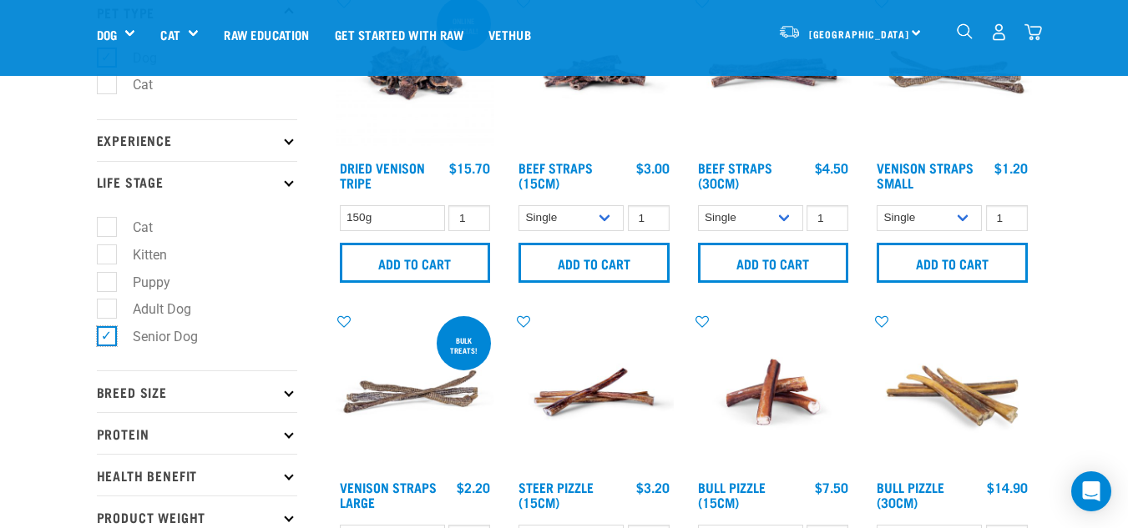
scroll to position [167, 0]
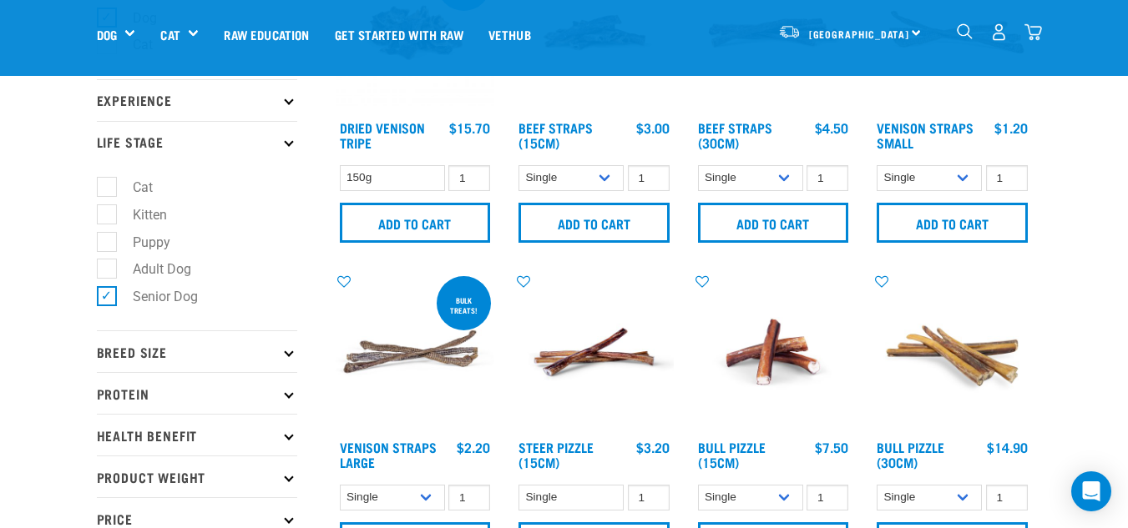
click at [283, 353] on p "Breed Size" at bounding box center [197, 352] width 200 height 42
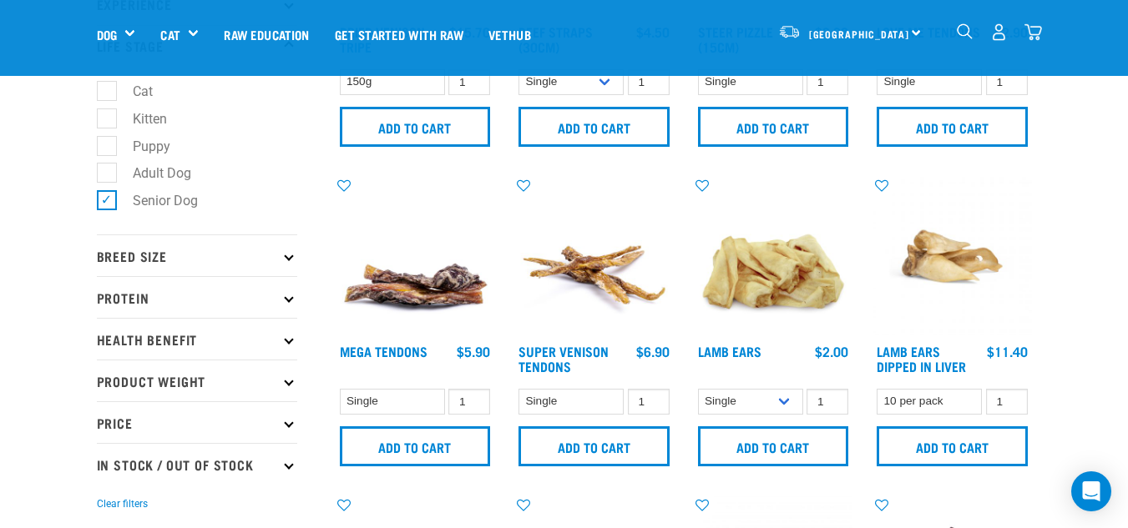
scroll to position [167, 0]
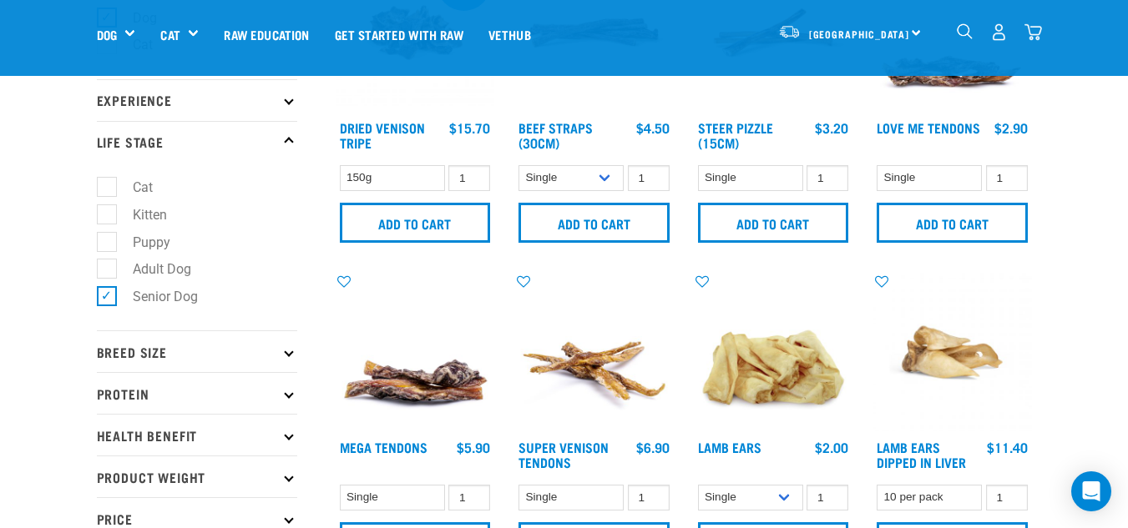
click at [290, 354] on icon at bounding box center [288, 351] width 9 height 9
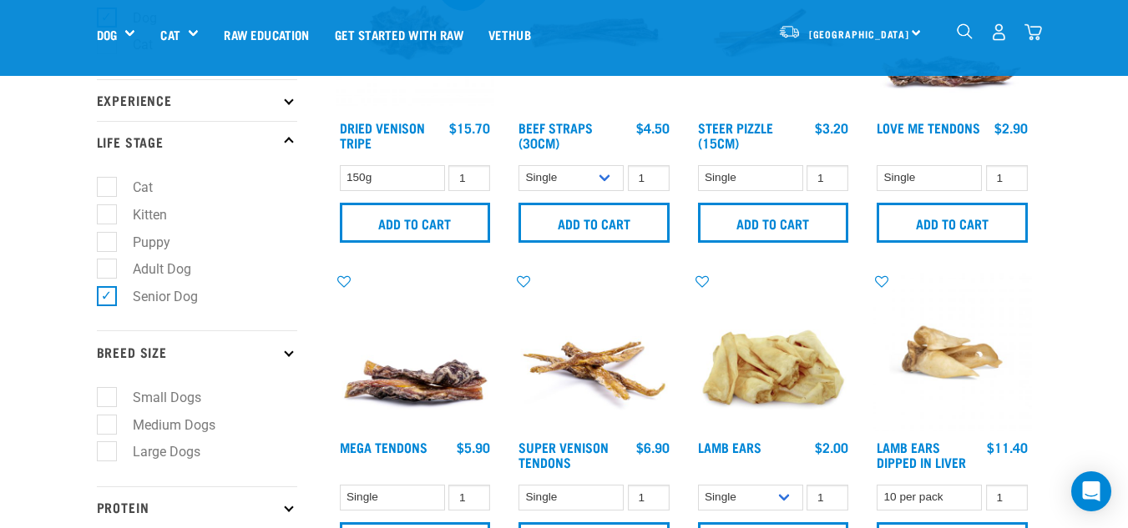
click at [115, 401] on label "Small Dogs" at bounding box center [157, 397] width 102 height 21
click at [108, 400] on input "Small Dogs" at bounding box center [102, 394] width 11 height 11
checkbox input "true"
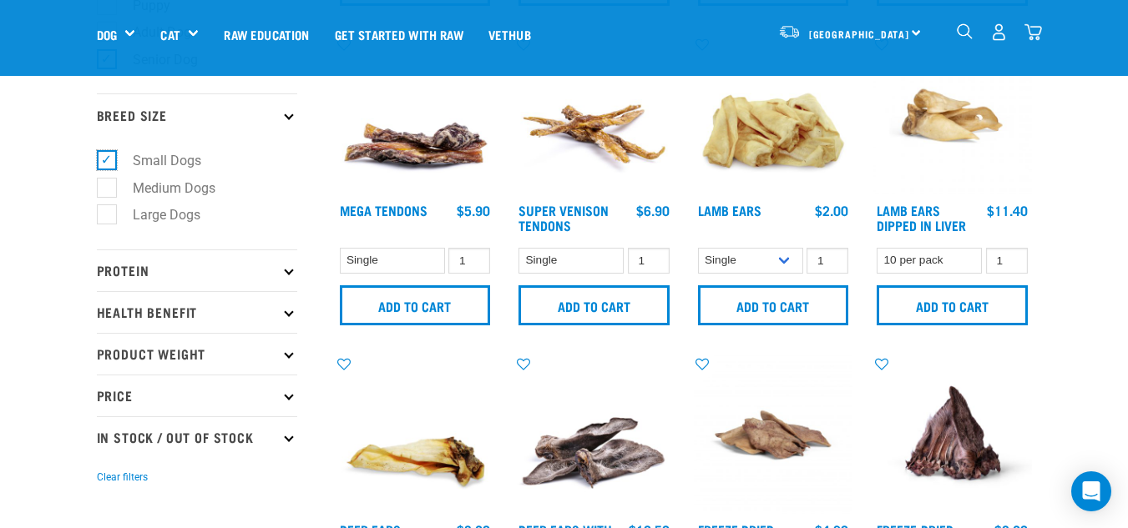
scroll to position [417, 0]
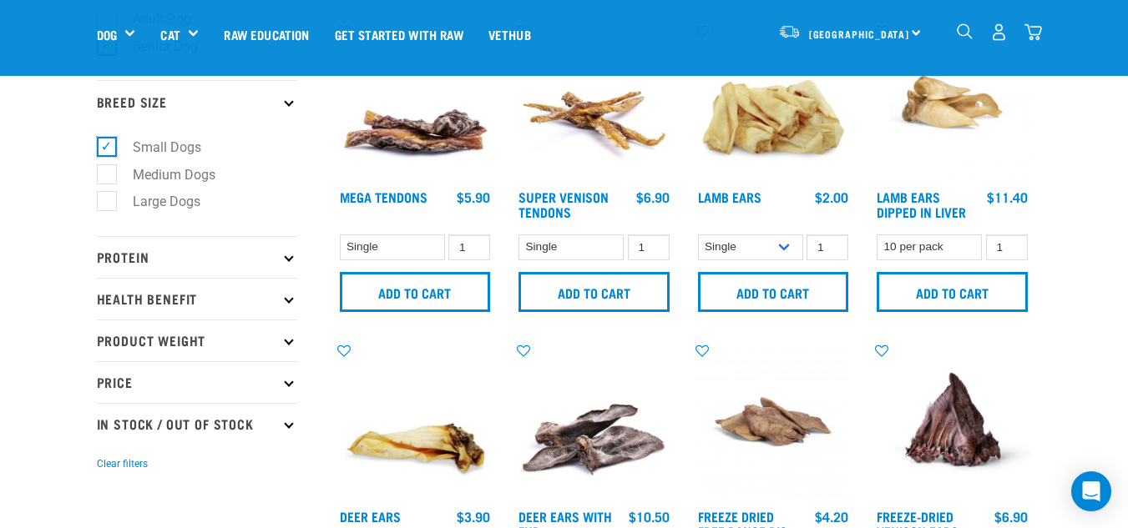
click at [97, 457] on button "Clear filters" at bounding box center [122, 464] width 51 height 15
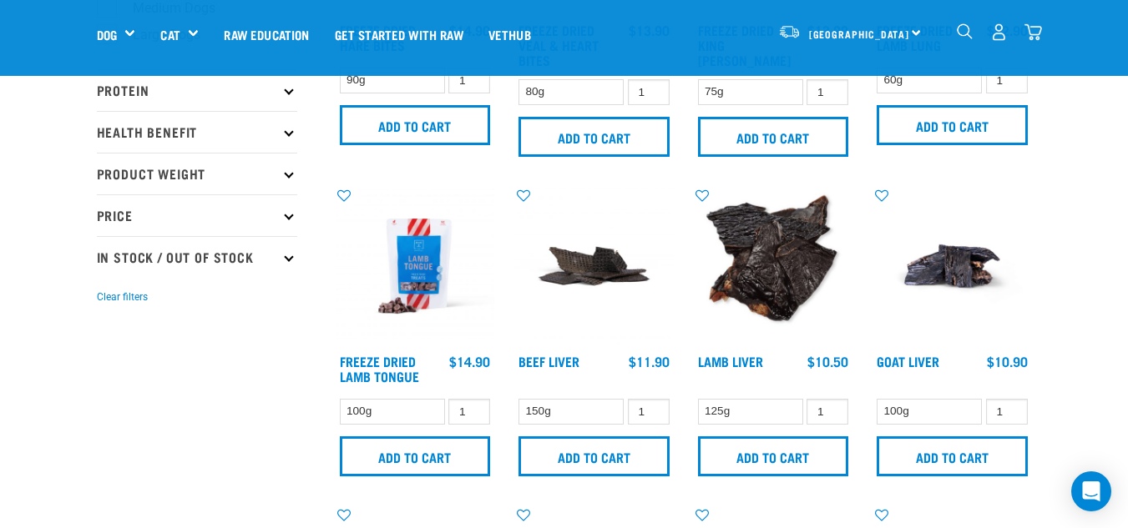
scroll to position [334, 0]
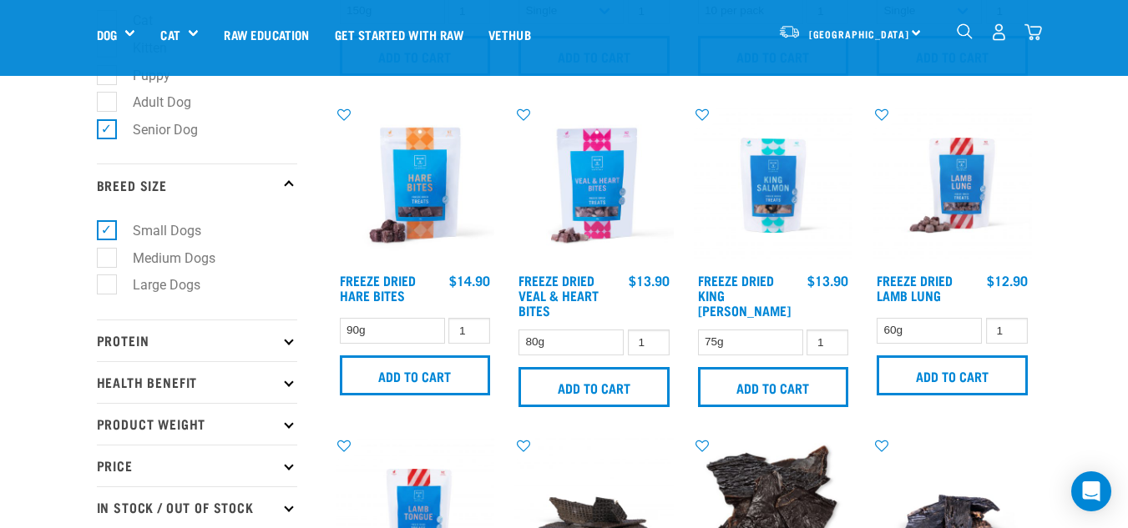
click at [1034, 28] on img "dropdown navigation" at bounding box center [1033, 32] width 18 height 18
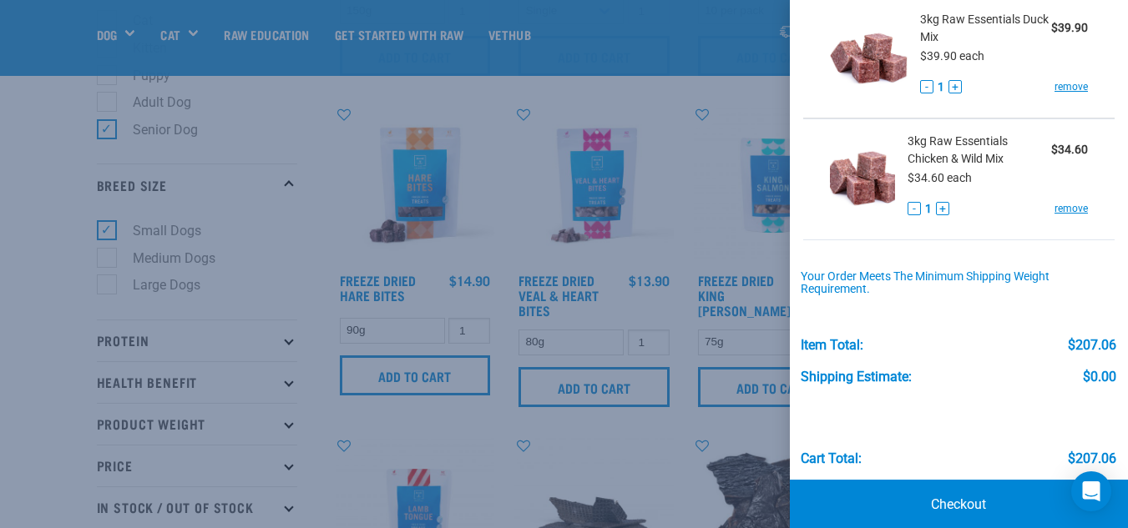
scroll to position [857, 0]
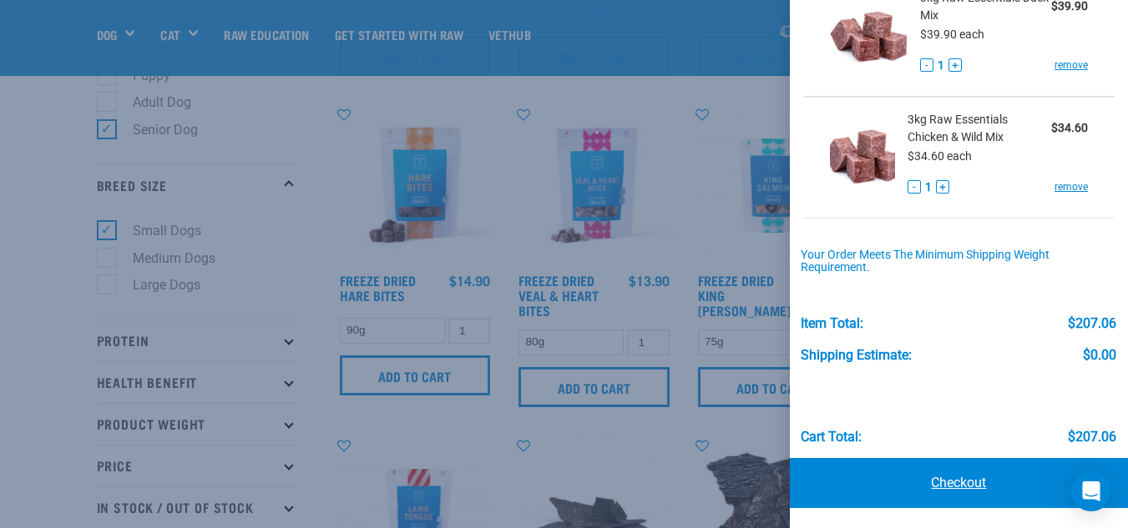
click at [965, 479] on link "Checkout" at bounding box center [959, 483] width 338 height 50
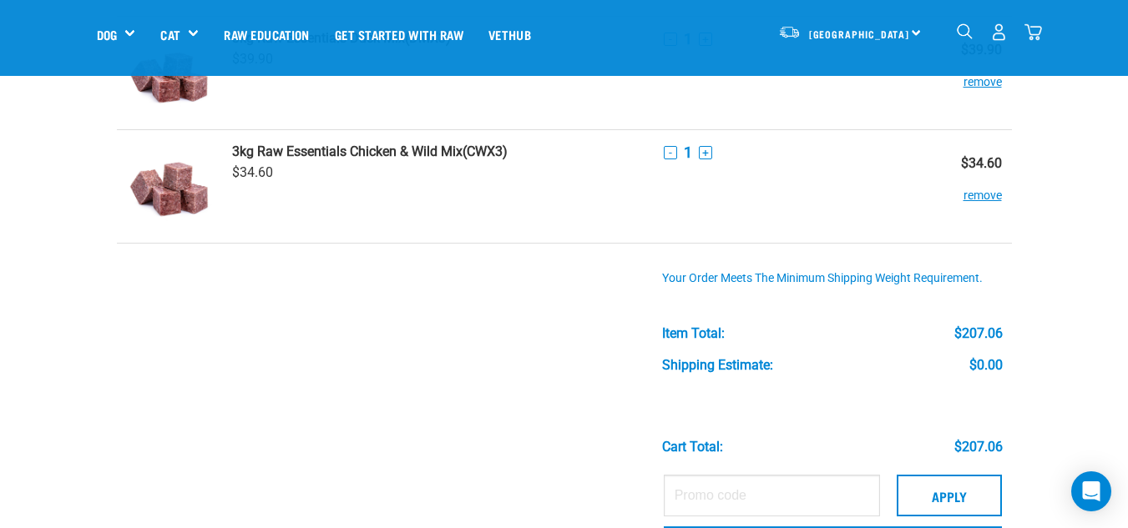
scroll to position [835, 0]
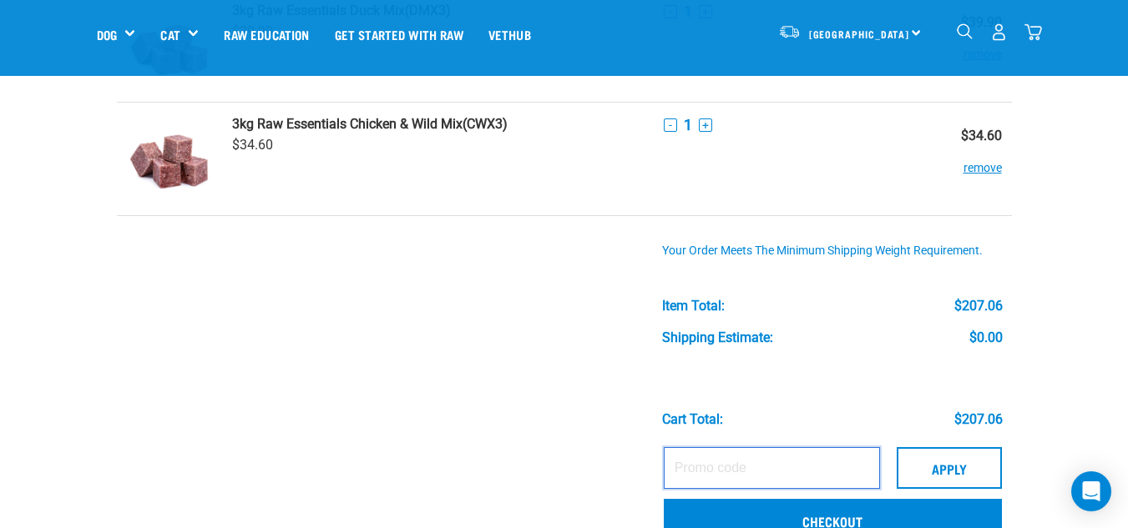
click at [692, 468] on input "text" at bounding box center [772, 469] width 216 height 42
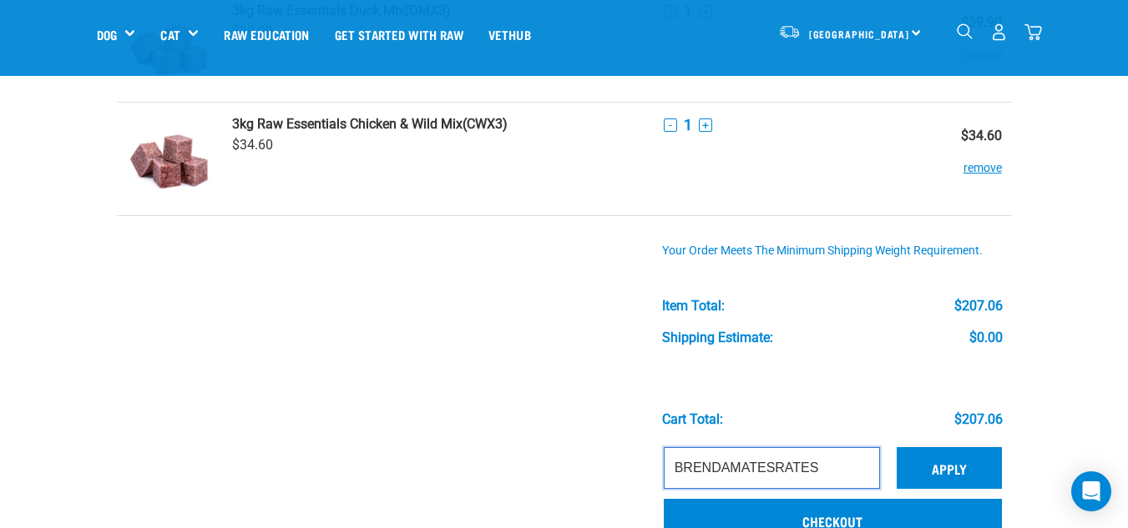
type input "BRENDAMATESRATES"
click at [937, 460] on button "Apply" at bounding box center [949, 469] width 105 height 42
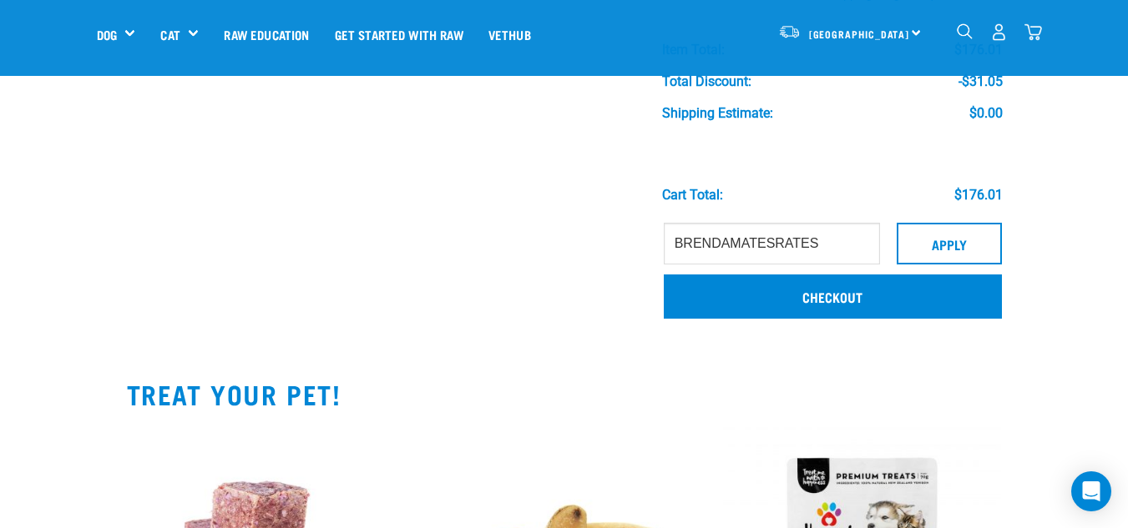
scroll to position [1120, 0]
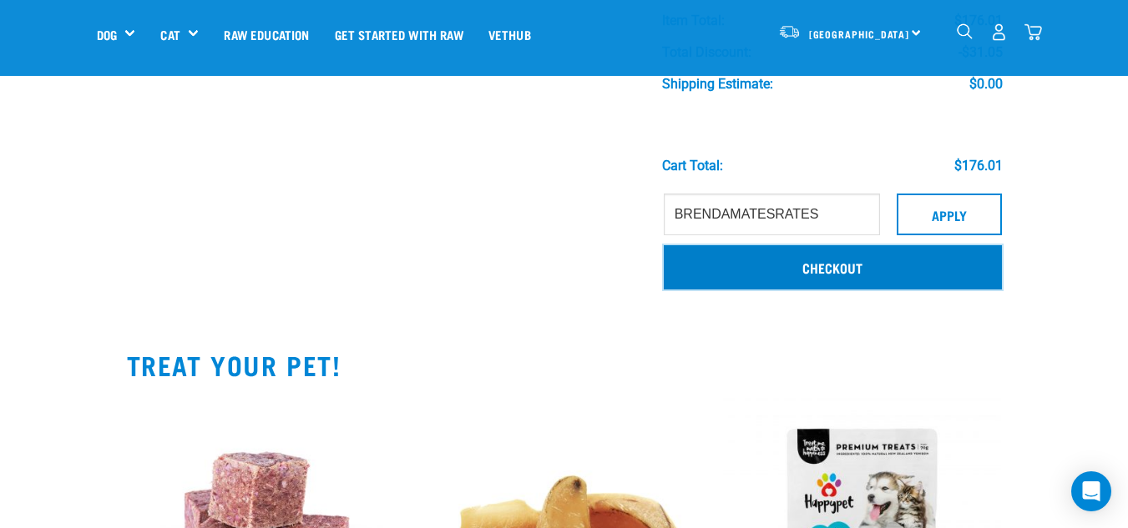
click at [829, 267] on link "Checkout" at bounding box center [833, 266] width 338 height 43
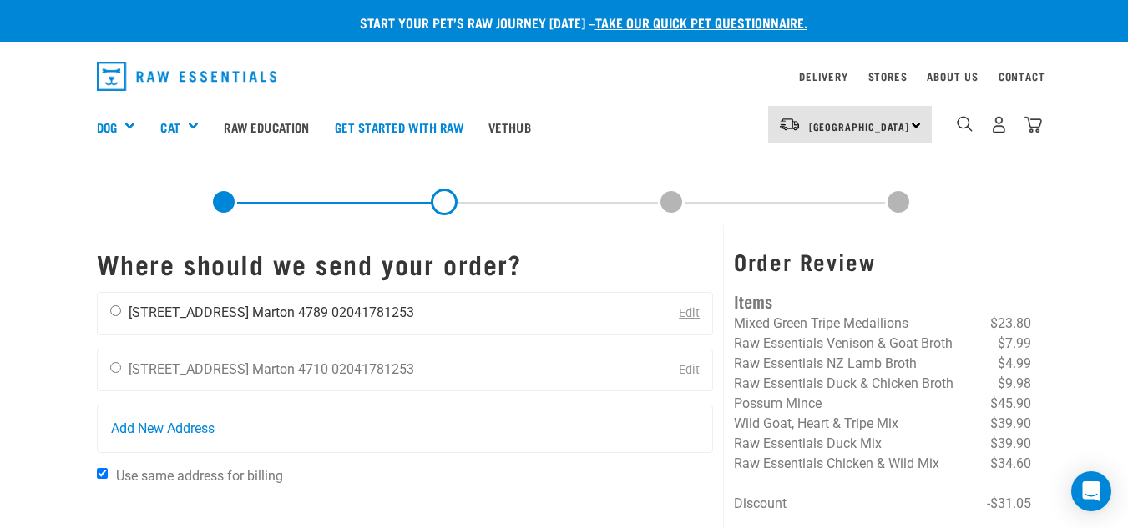
click at [117, 316] on input "radio" at bounding box center [115, 311] width 11 height 11
radio input "true"
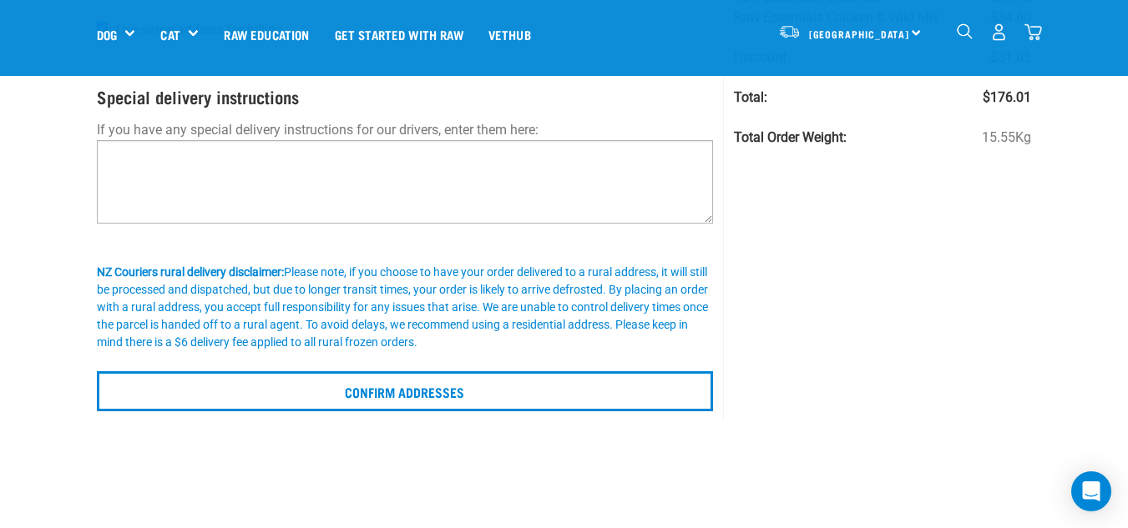
scroll to position [334, 0]
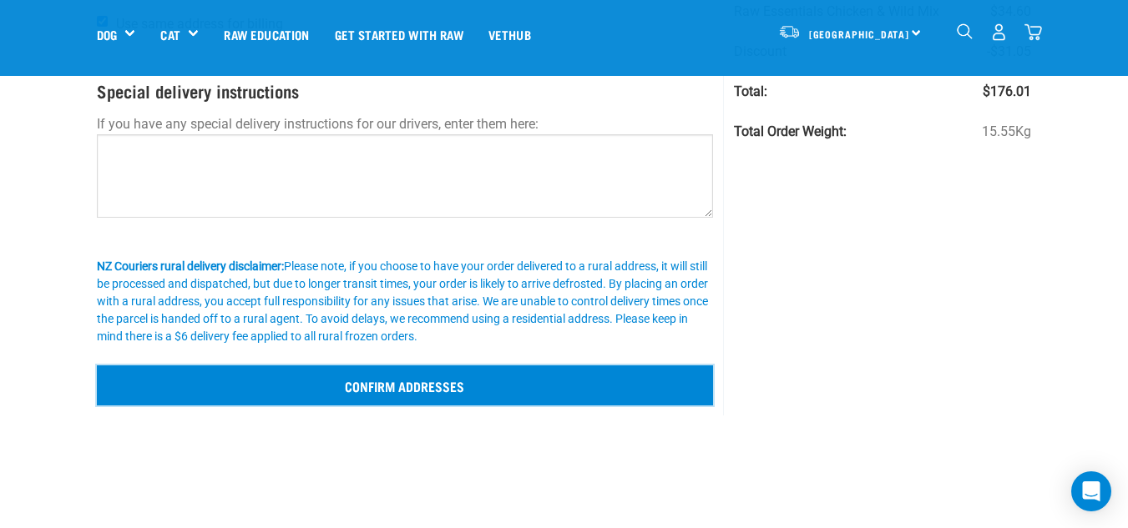
click at [400, 389] on input "Confirm addresses" at bounding box center [405, 386] width 617 height 40
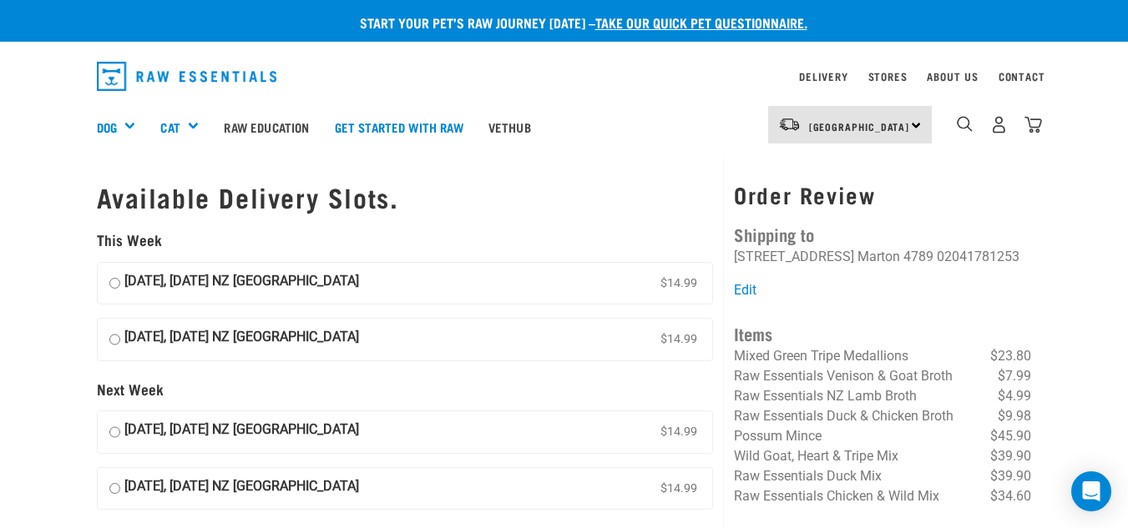
click at [110, 284] on input "14 August, Thursday NZ Couriers North Island $14.99" at bounding box center [114, 283] width 11 height 25
radio input "true"
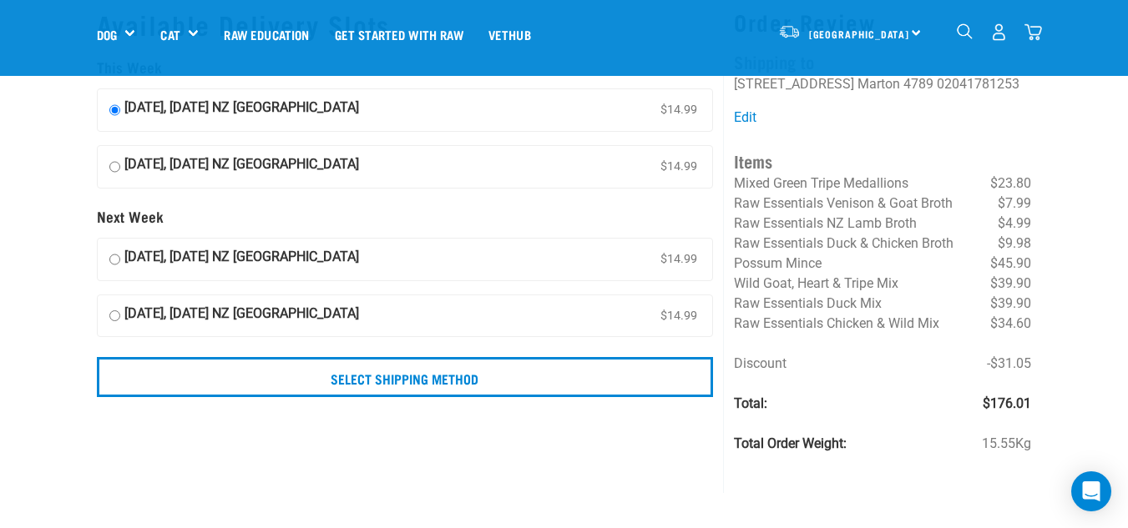
scroll to position [83, 0]
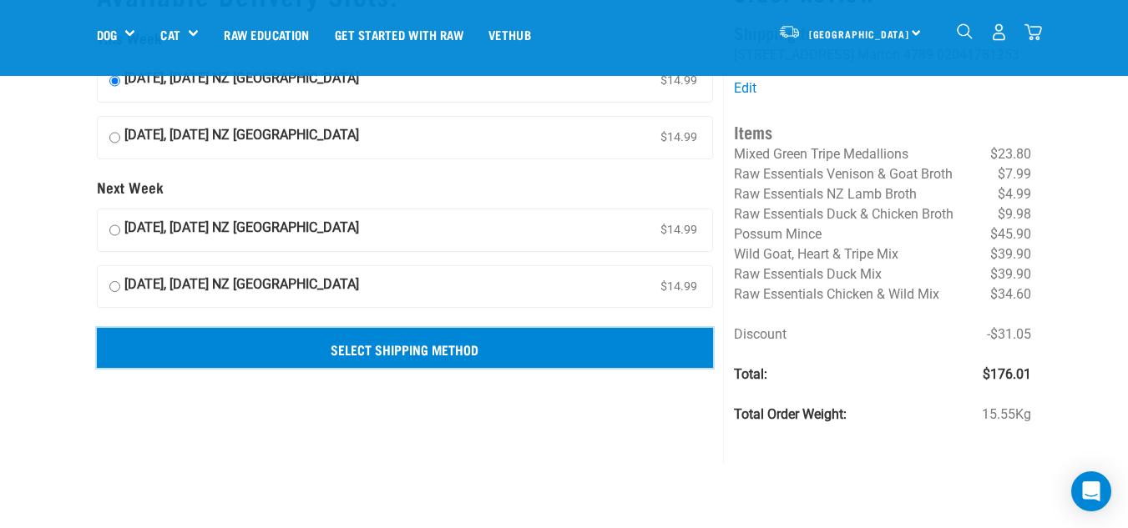
click at [434, 354] on input "Select Shipping Method" at bounding box center [405, 348] width 617 height 40
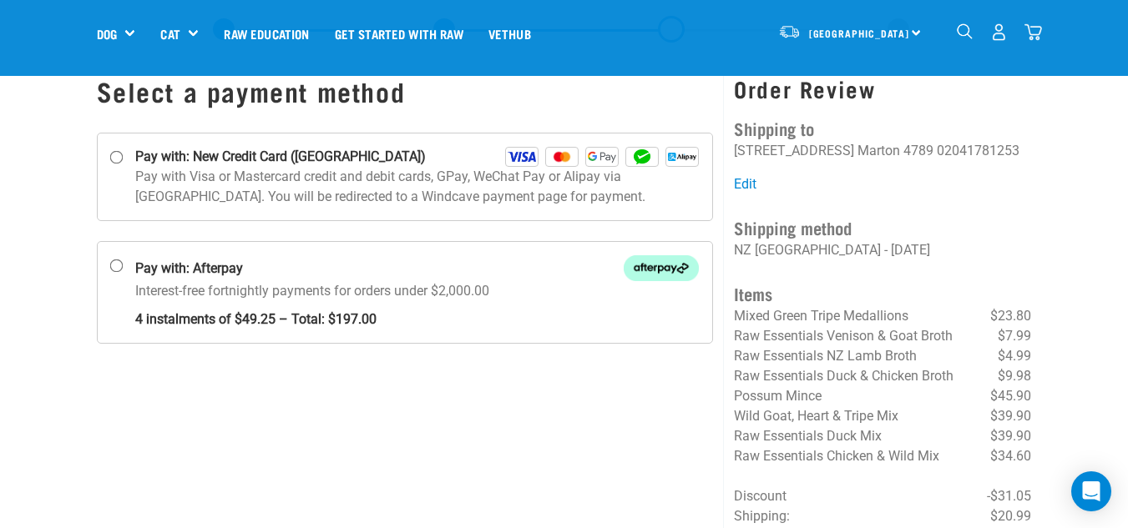
scroll to position [83, 0]
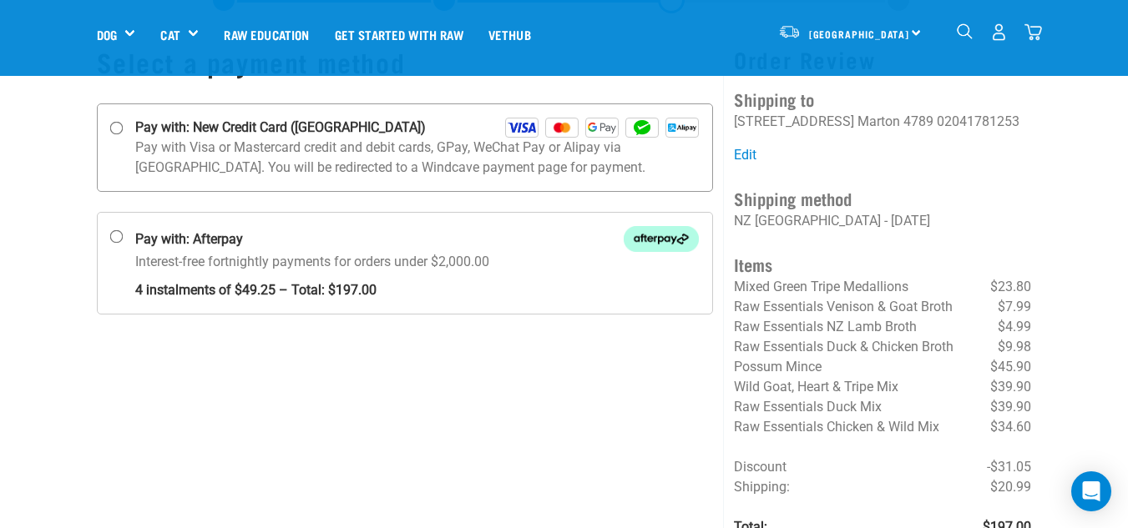
click at [117, 128] on input "Pay with: New Credit Card ([GEOGRAPHIC_DATA])" at bounding box center [115, 128] width 13 height 13
radio input "true"
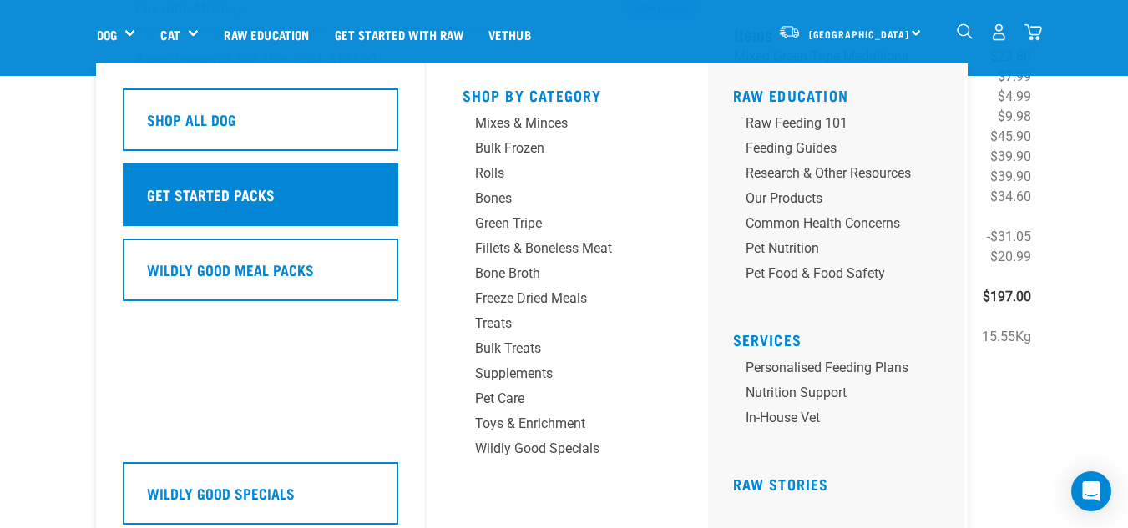
scroll to position [334, 0]
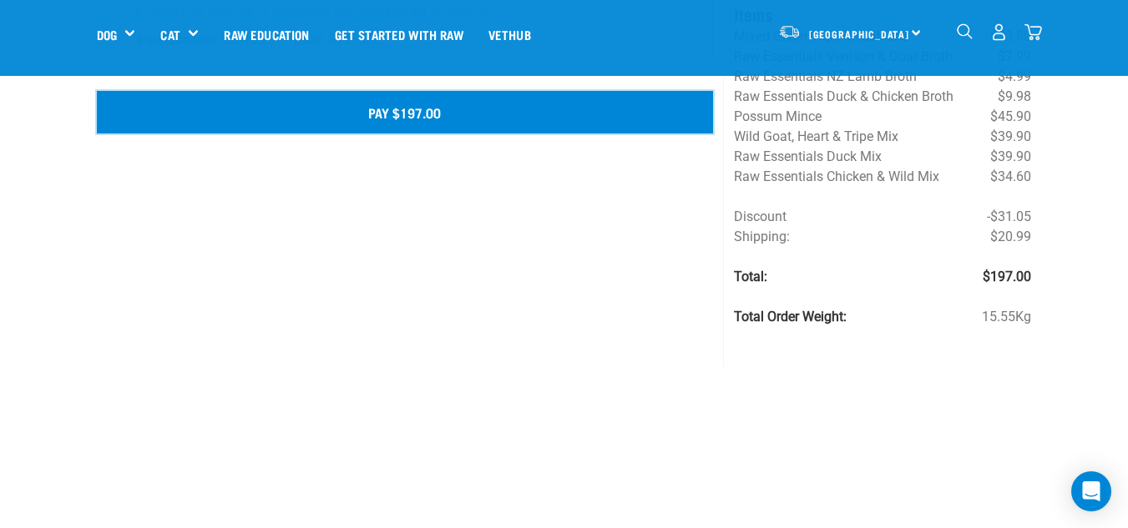
click at [412, 110] on button "Pay $197.00" at bounding box center [405, 112] width 617 height 42
